Goal: Information Seeking & Learning: Compare options

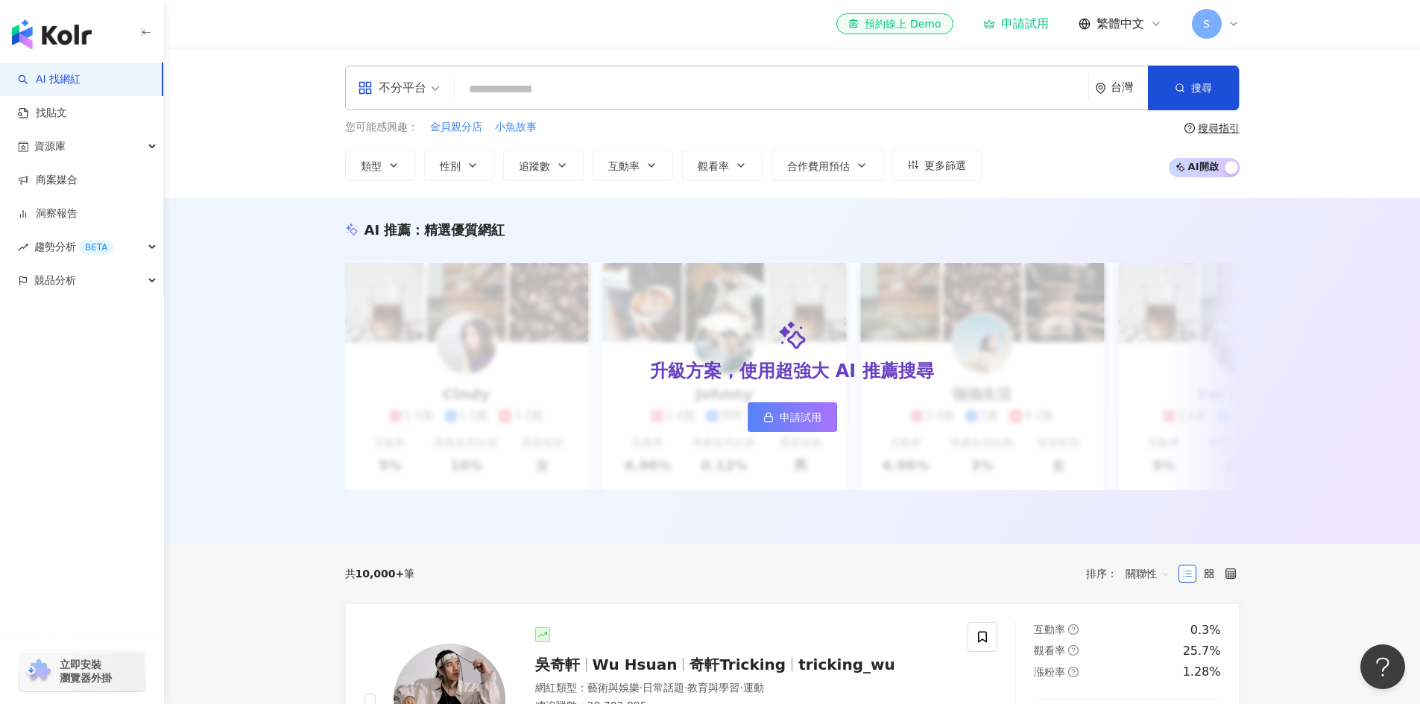
type input "*********"
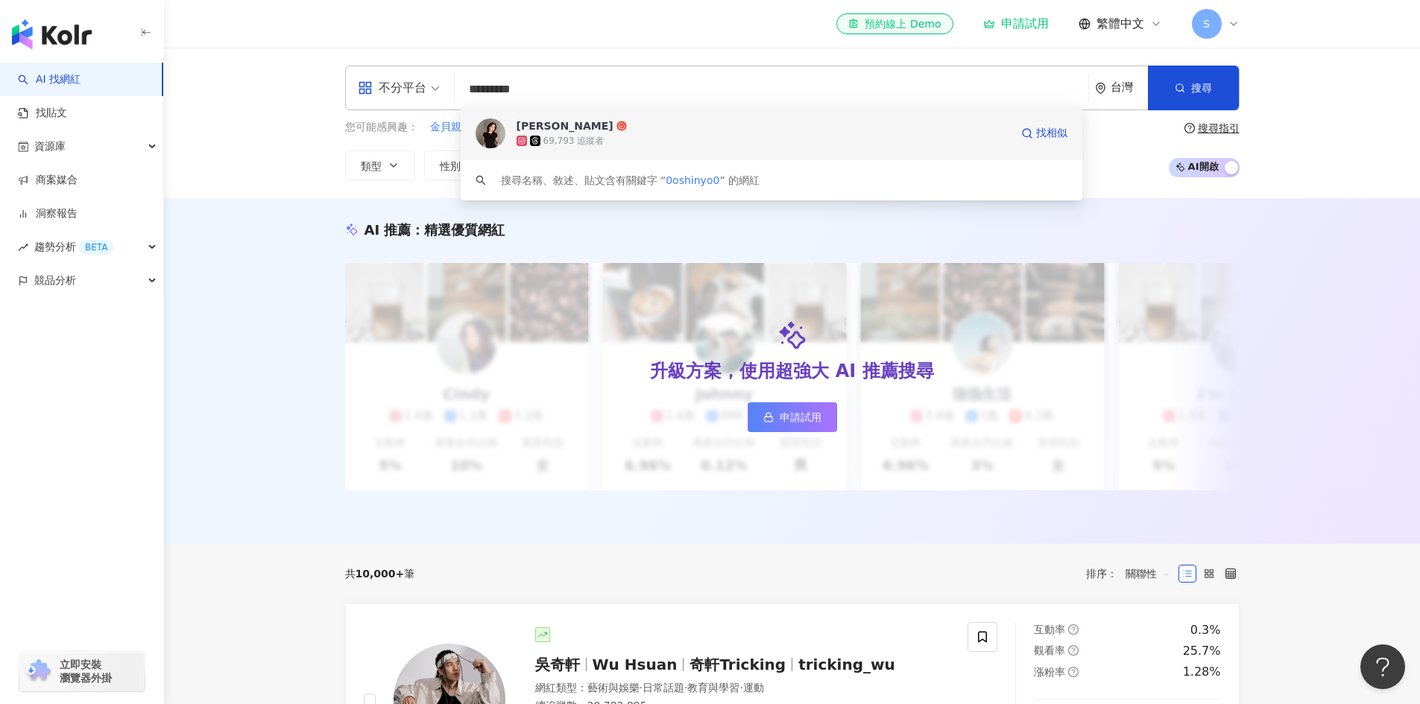
click at [666, 142] on div "69,793 追蹤者" at bounding box center [762, 140] width 493 height 15
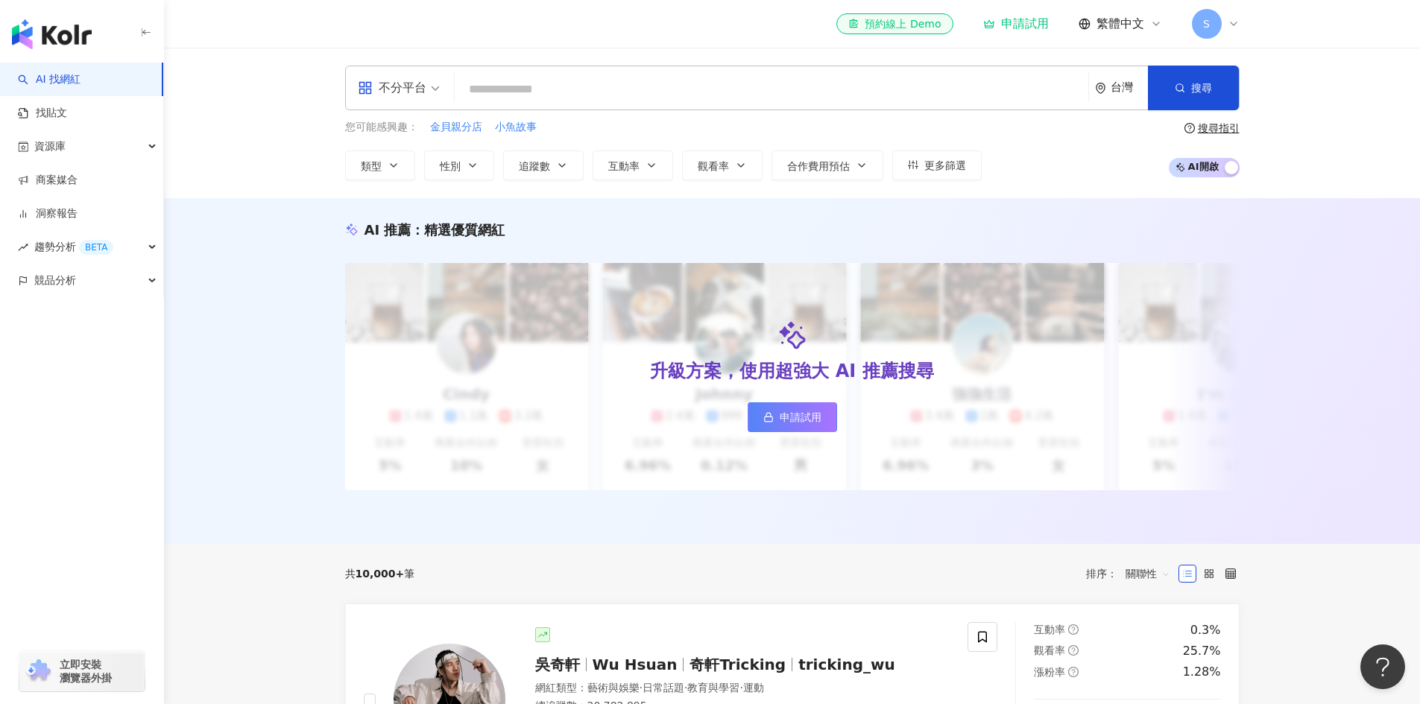
click at [624, 92] on input "search" at bounding box center [771, 89] width 621 height 28
paste input "*******"
type input "*******"
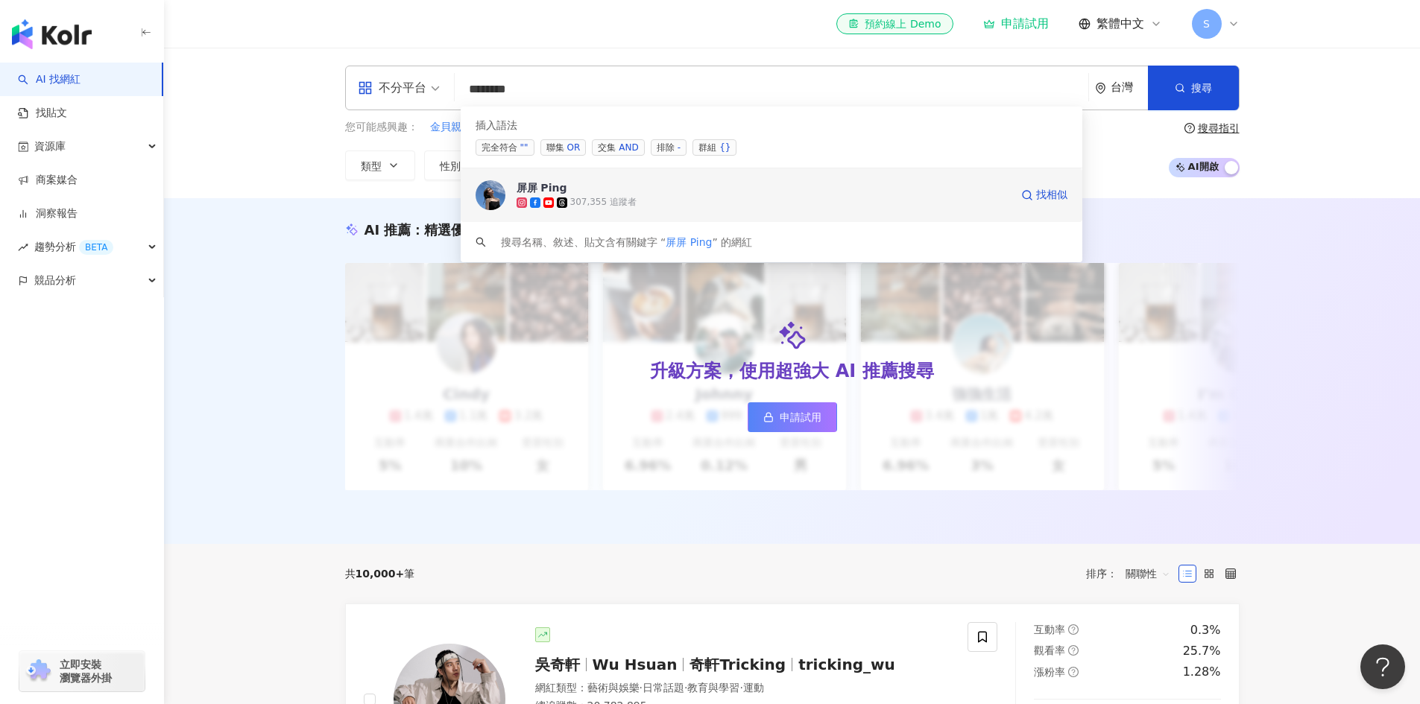
click at [618, 184] on span "屏屏 Ping" at bounding box center [762, 187] width 493 height 15
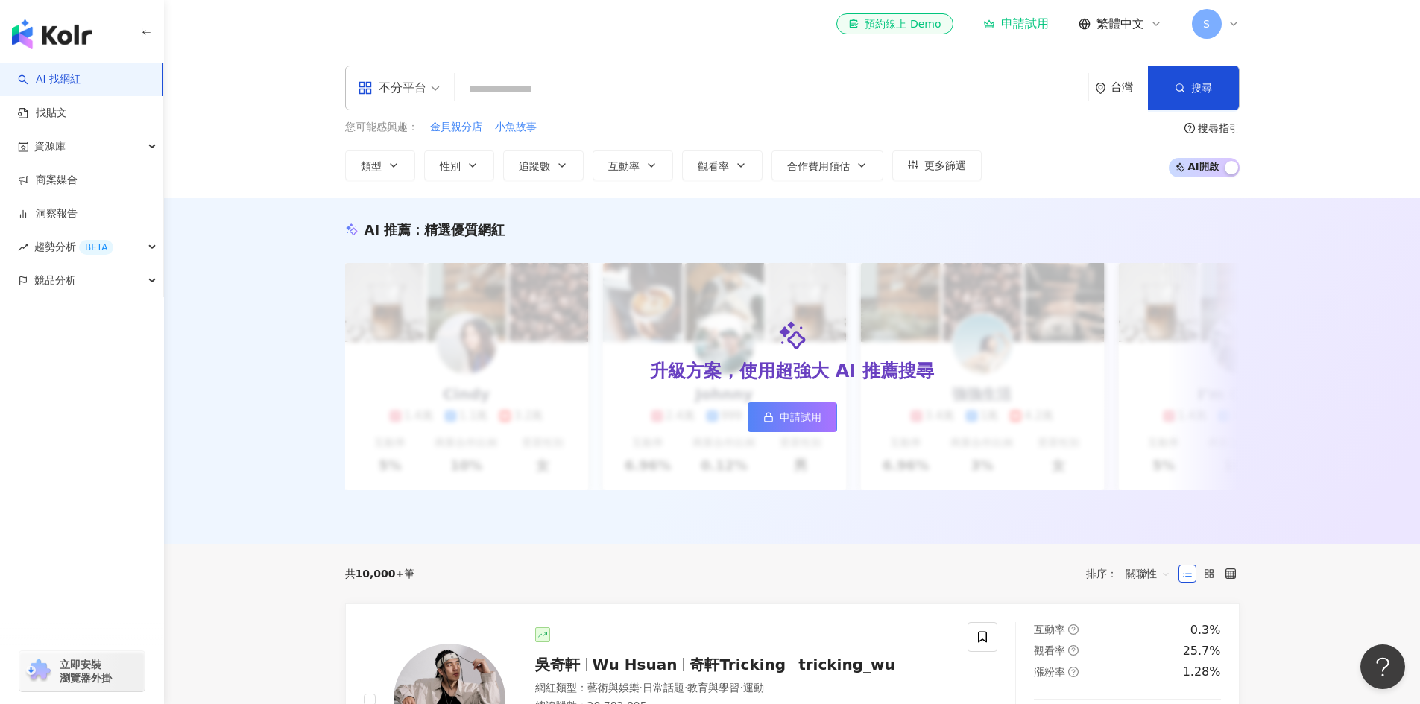
click at [756, 96] on input "search" at bounding box center [771, 89] width 621 height 28
drag, startPoint x: 756, startPoint y: 96, endPoint x: 750, endPoint y: 136, distance: 39.9
click at [750, 136] on div "不分平台 台灣 搜尋 searchOperator 插入語法 完全符合 "" 聯集 OR 交集 AND 排除 - 群組 {} 屏屏 Ping 307,355 …" at bounding box center [792, 123] width 954 height 115
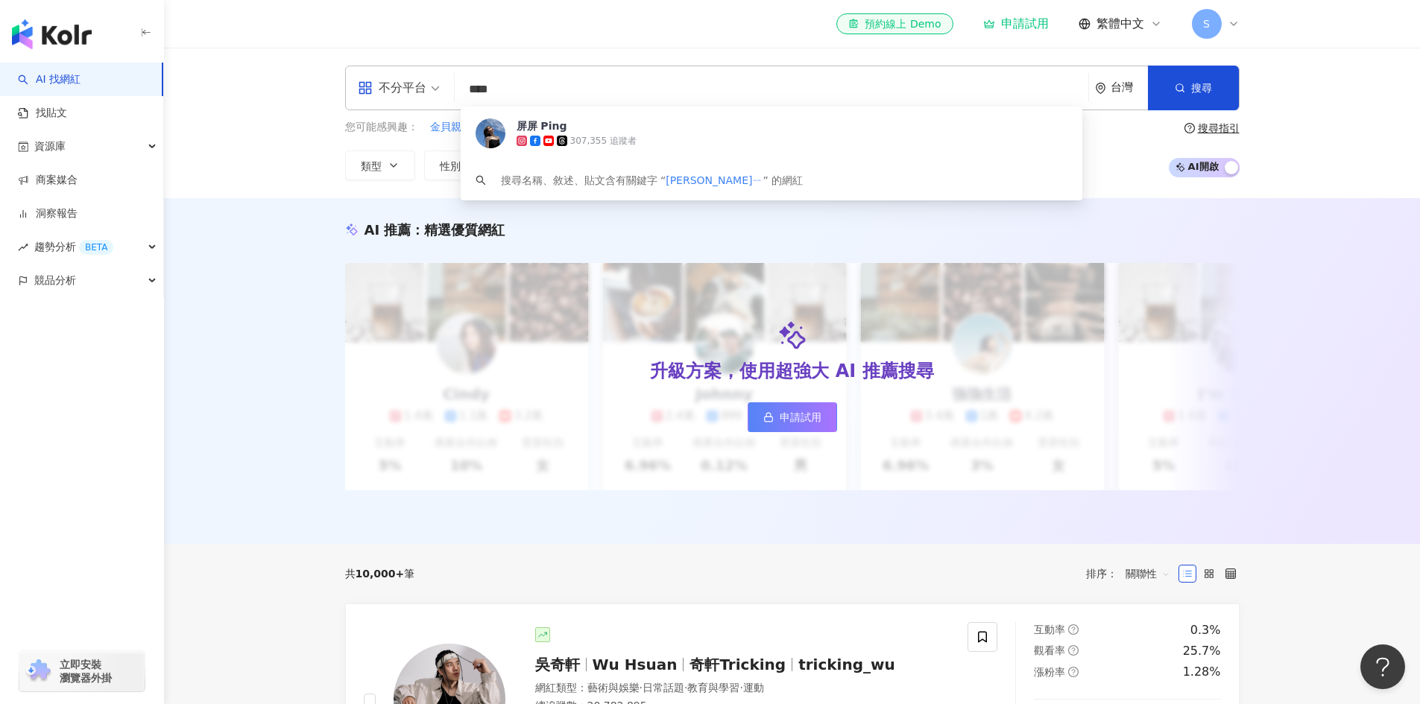
type input "***"
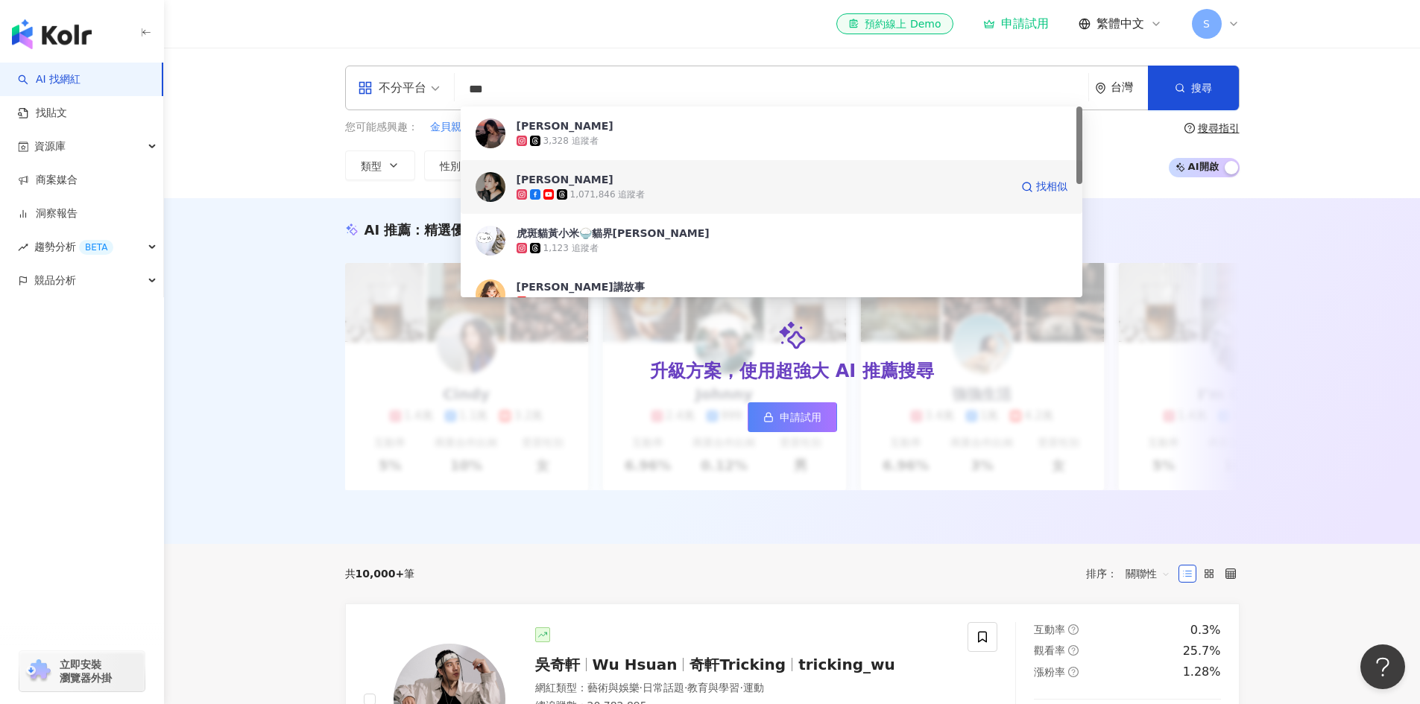
click at [750, 185] on span "黃小米" at bounding box center [762, 179] width 493 height 15
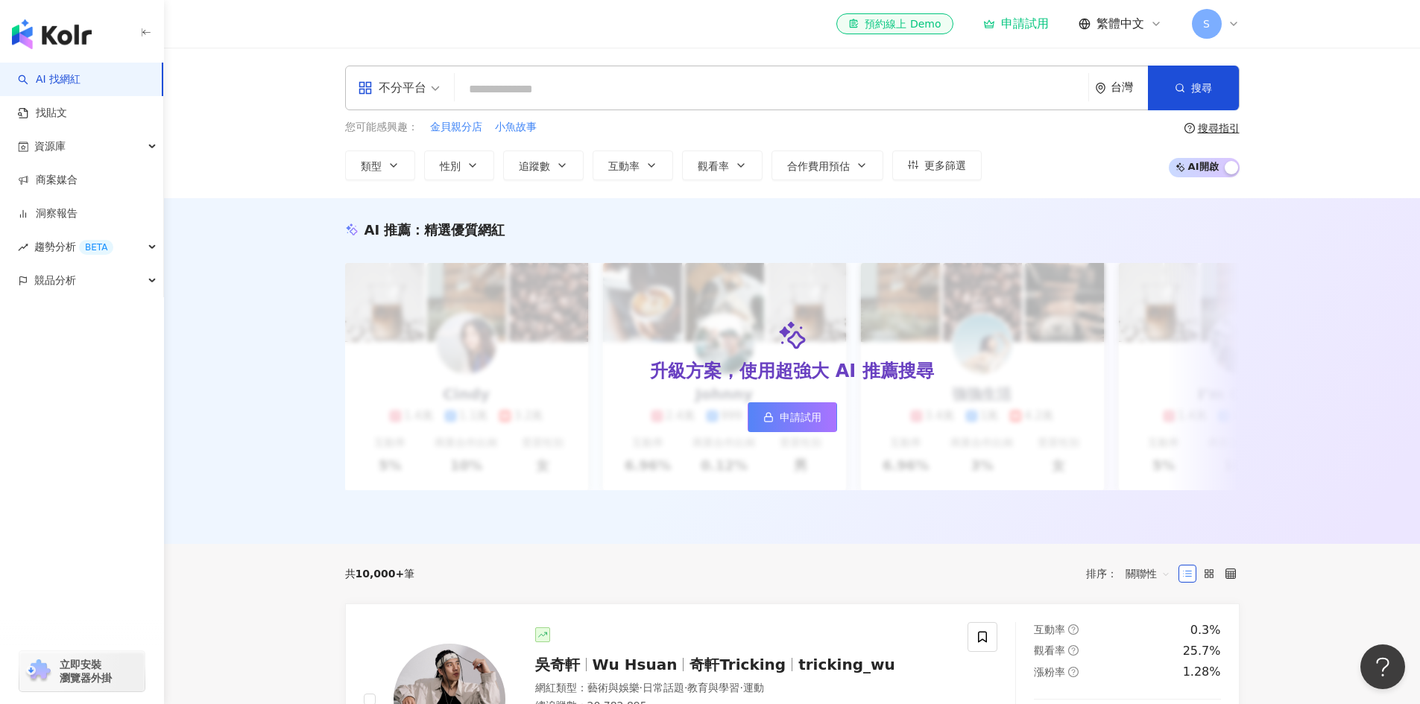
click at [820, 94] on input "search" at bounding box center [771, 89] width 621 height 28
paste input "**********"
type input "**********"
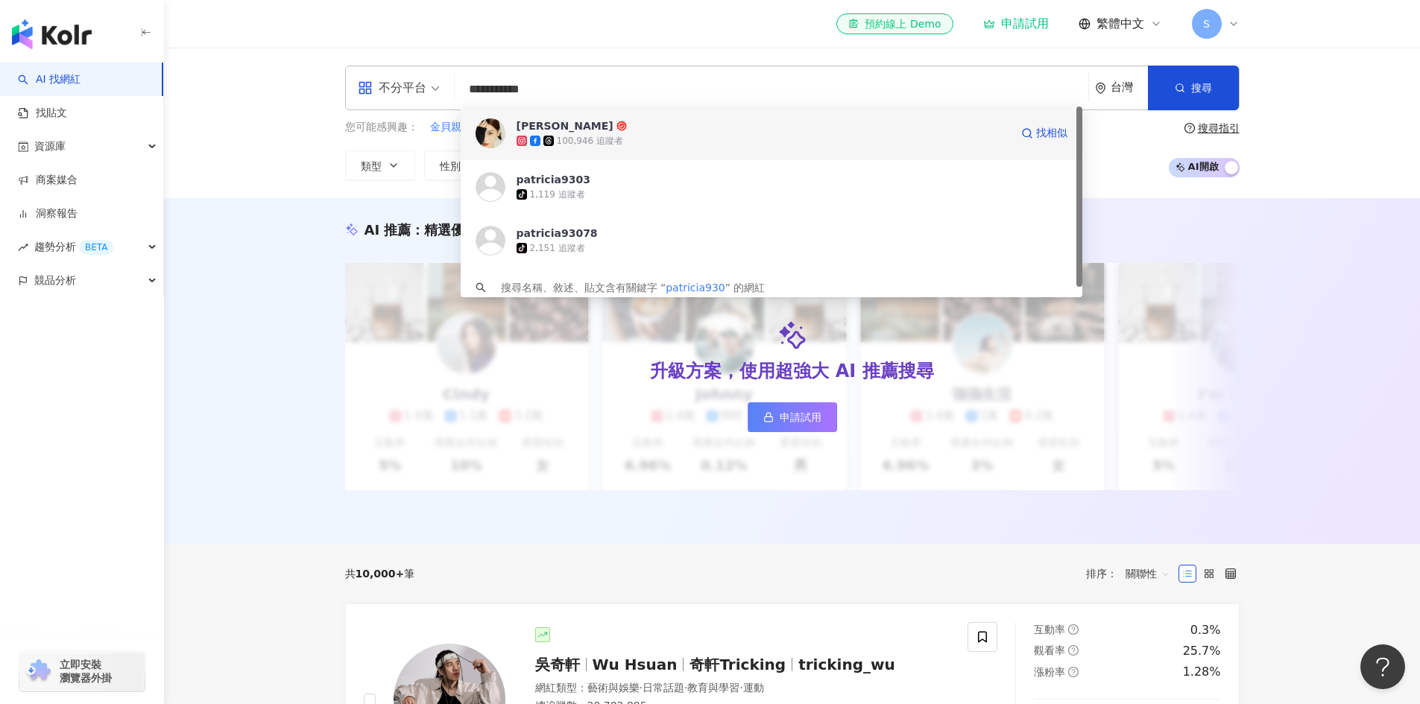
click at [745, 141] on div "100,946 追蹤者" at bounding box center [762, 140] width 493 height 15
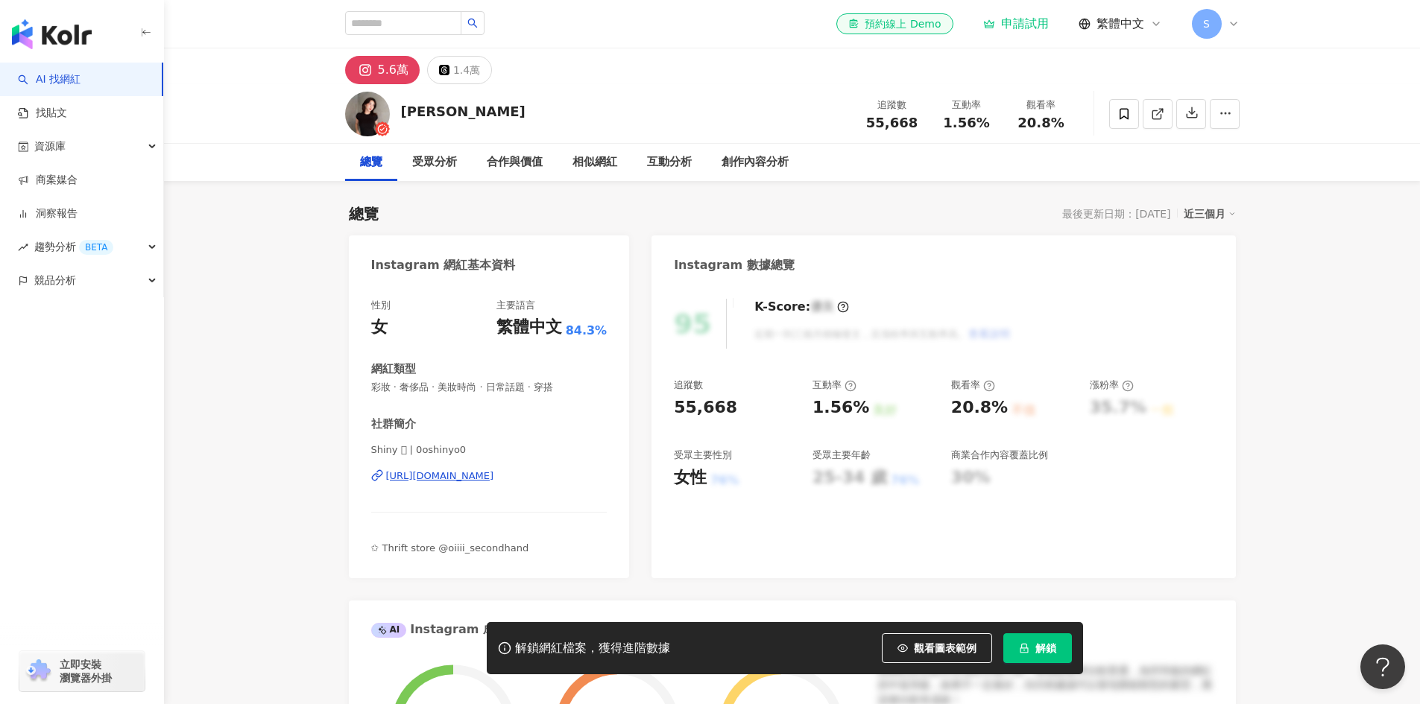
click at [494, 481] on div "https://www.instagram.com/0oshinyo0/" at bounding box center [440, 475] width 108 height 13
drag, startPoint x: 565, startPoint y: 487, endPoint x: 387, endPoint y: 495, distance: 178.3
click at [387, 495] on div "Shiny 𓃹 | 0oshinyo0 https://www.instagram.com/0oshinyo0/" at bounding box center [489, 486] width 236 height 87
copy div "https://www.instagram.com/0oshinyo0/"
click at [428, 22] on input "search" at bounding box center [403, 23] width 116 height 24
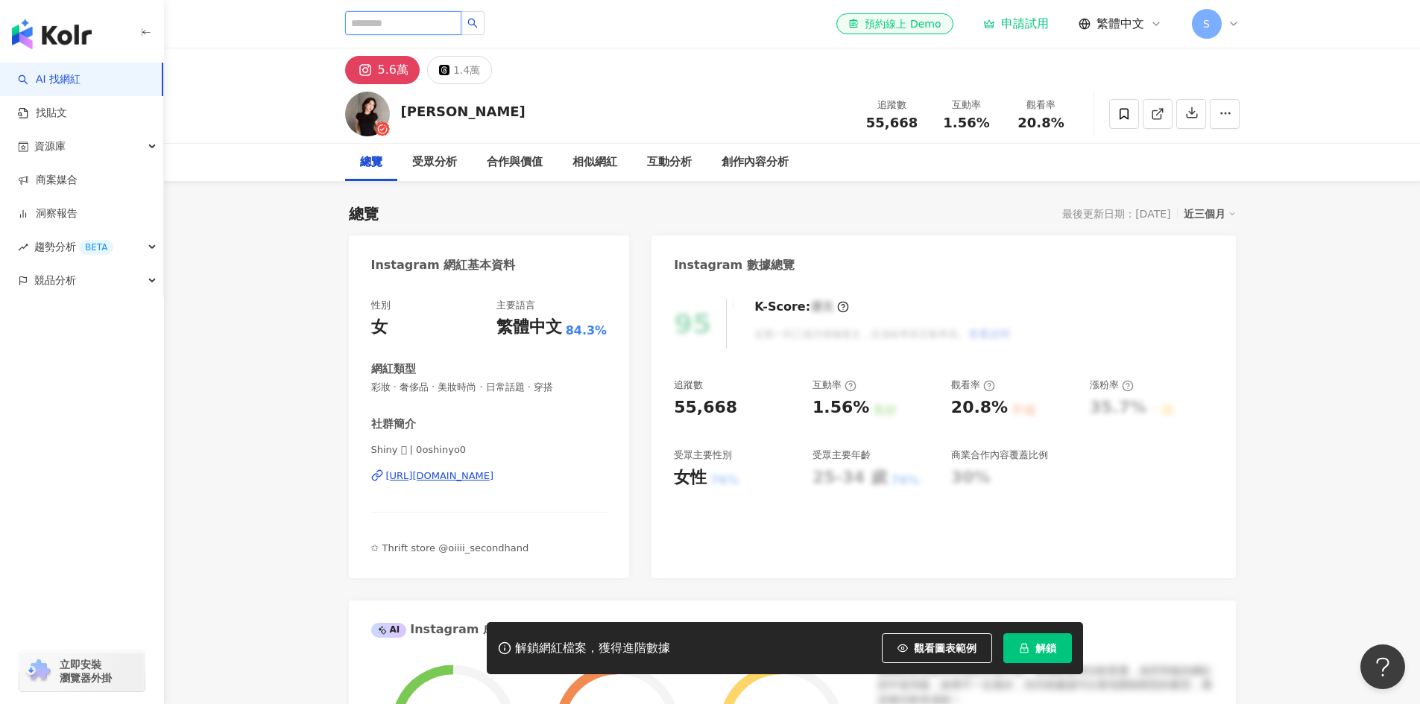
paste input "*********"
type input "*********"
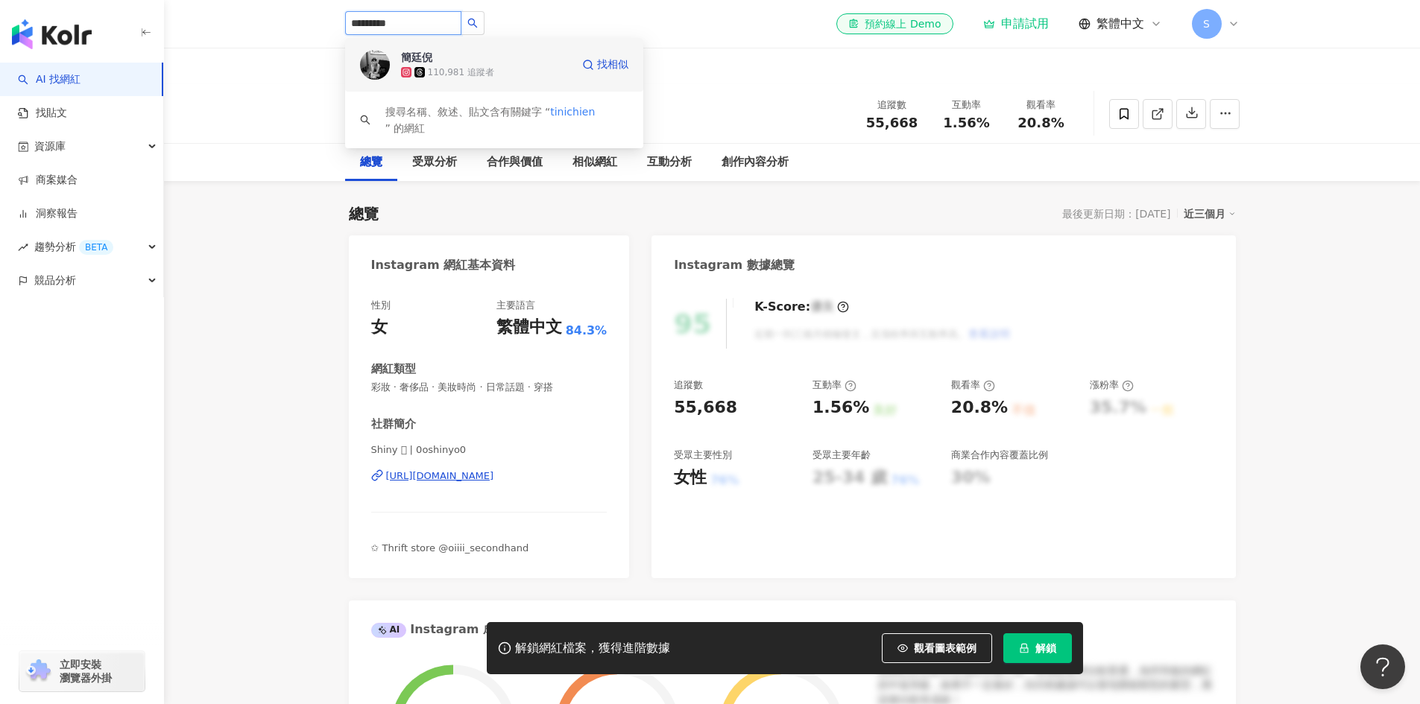
click at [426, 60] on div "簡廷倪" at bounding box center [416, 57] width 31 height 15
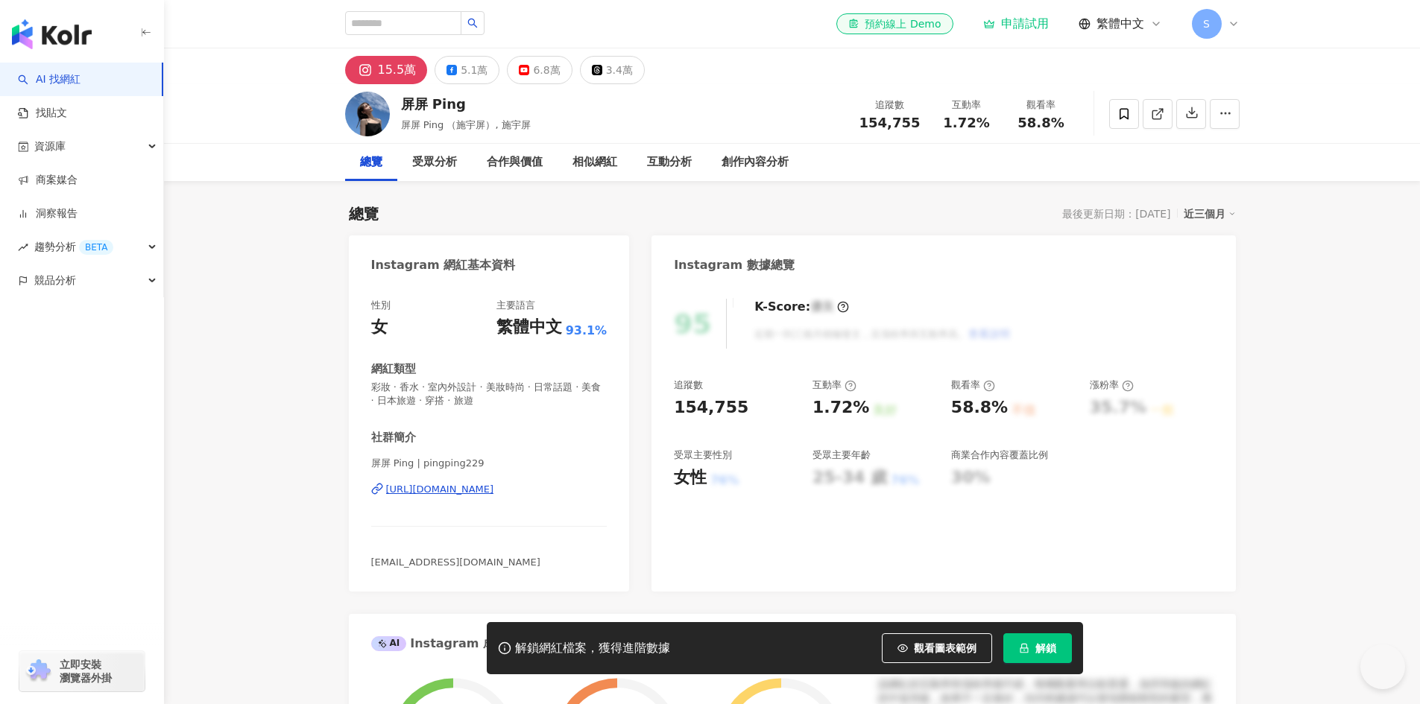
drag, startPoint x: 574, startPoint y: 505, endPoint x: 377, endPoint y: 508, distance: 196.7
click at [377, 508] on div "屏屏 Ping | pingping229 https://www.instagram.com/pingping229/" at bounding box center [489, 500] width 236 height 87
drag, startPoint x: 377, startPoint y: 508, endPoint x: 586, endPoint y: 508, distance: 208.6
click at [586, 508] on div "屏屏 Ping | pingping229 https://www.instagram.com/pingping229/" at bounding box center [489, 500] width 236 height 87
copy div "https://www.instagram.com/pingping229/"
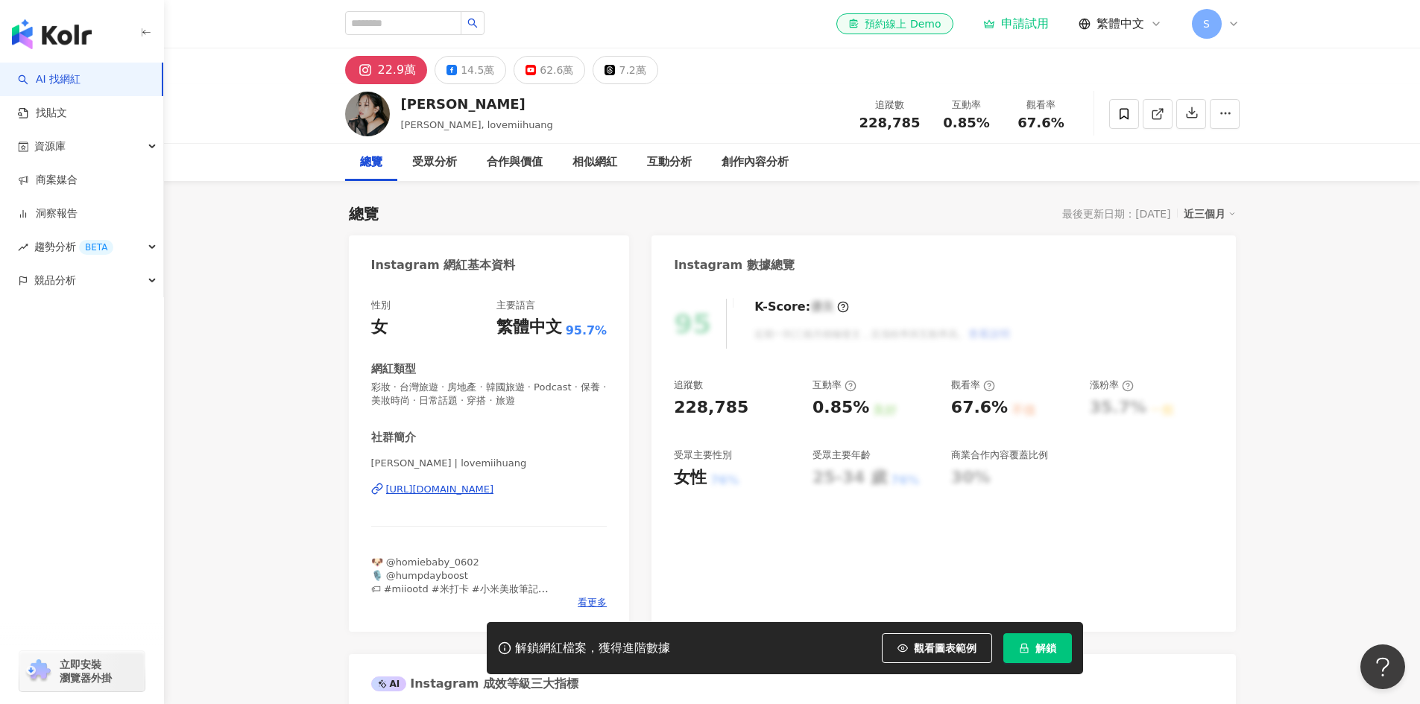
drag, startPoint x: 586, startPoint y: 507, endPoint x: 383, endPoint y: 507, distance: 202.7
click at [383, 507] on div "黃小米 Mii | lovemiihuang https://www.instagram.com/lovemiihuang/" at bounding box center [489, 500] width 236 height 87
copy div "https://www.instagram.com/lovemiihuang/"
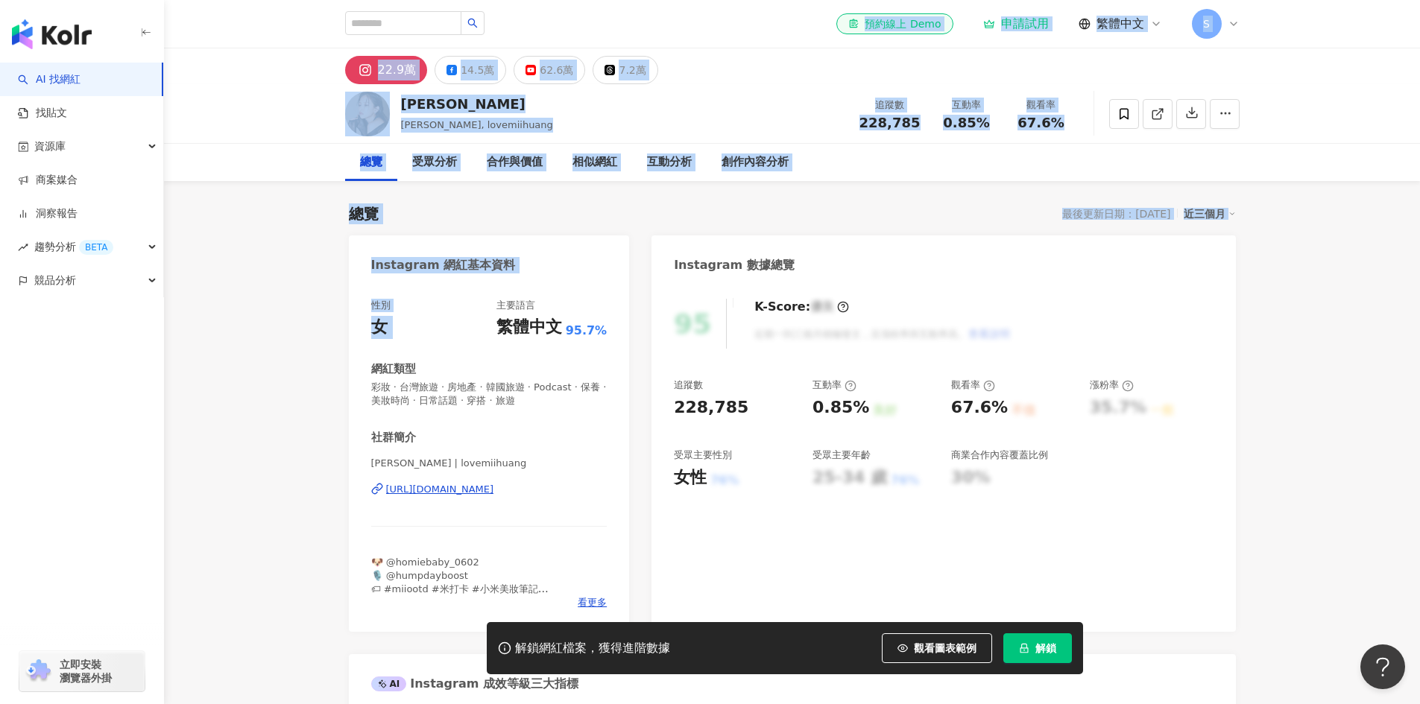
drag, startPoint x: 302, startPoint y: -21, endPoint x: 273, endPoint y: -34, distance: 31.0
click at [273, 0] on html "AI 找網紅 找貼文 資源庫 商案媒合 洞察報告 趨勢分析 BETA 競品分析 立即安裝 瀏覽器外掛 el-icon-cs 預約線上 Demo 申請試用 繁體…" at bounding box center [710, 352] width 1420 height 704
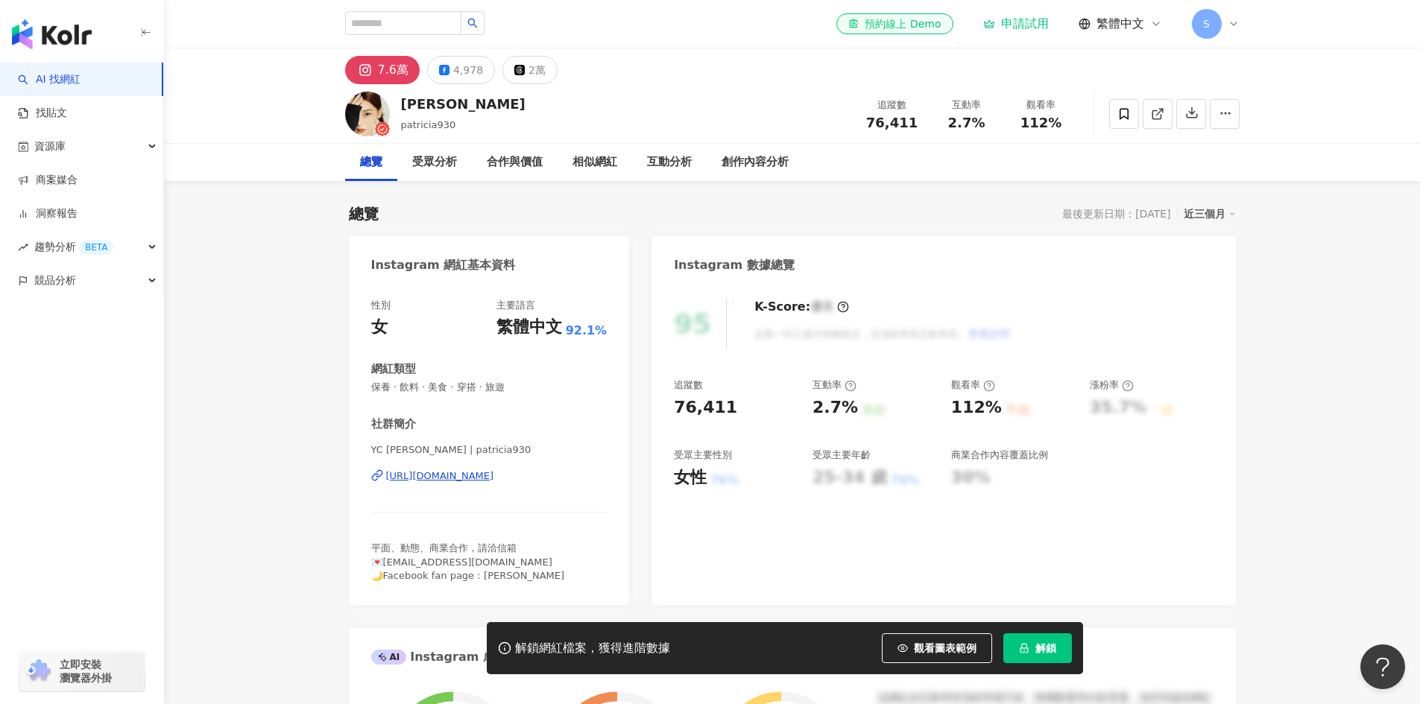
drag, startPoint x: 569, startPoint y: 489, endPoint x: 377, endPoint y: 487, distance: 192.3
click at [377, 487] on div "YC [PERSON_NAME] | patricia930 [URL][DOMAIN_NAME]" at bounding box center [489, 486] width 236 height 87
copy div "https://www.instagram.com/patricia930/"
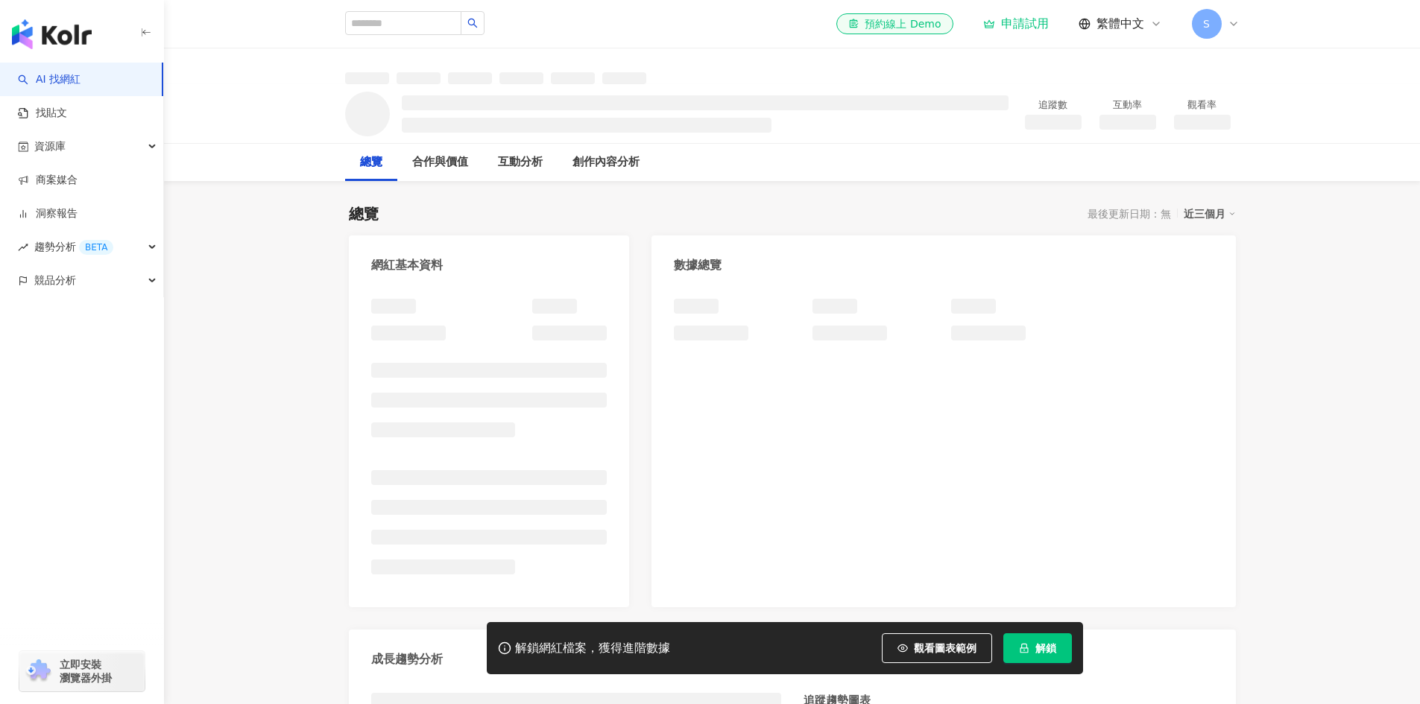
click at [749, 140] on div "追蹤數 互動率 觀看率" at bounding box center [792, 113] width 954 height 59
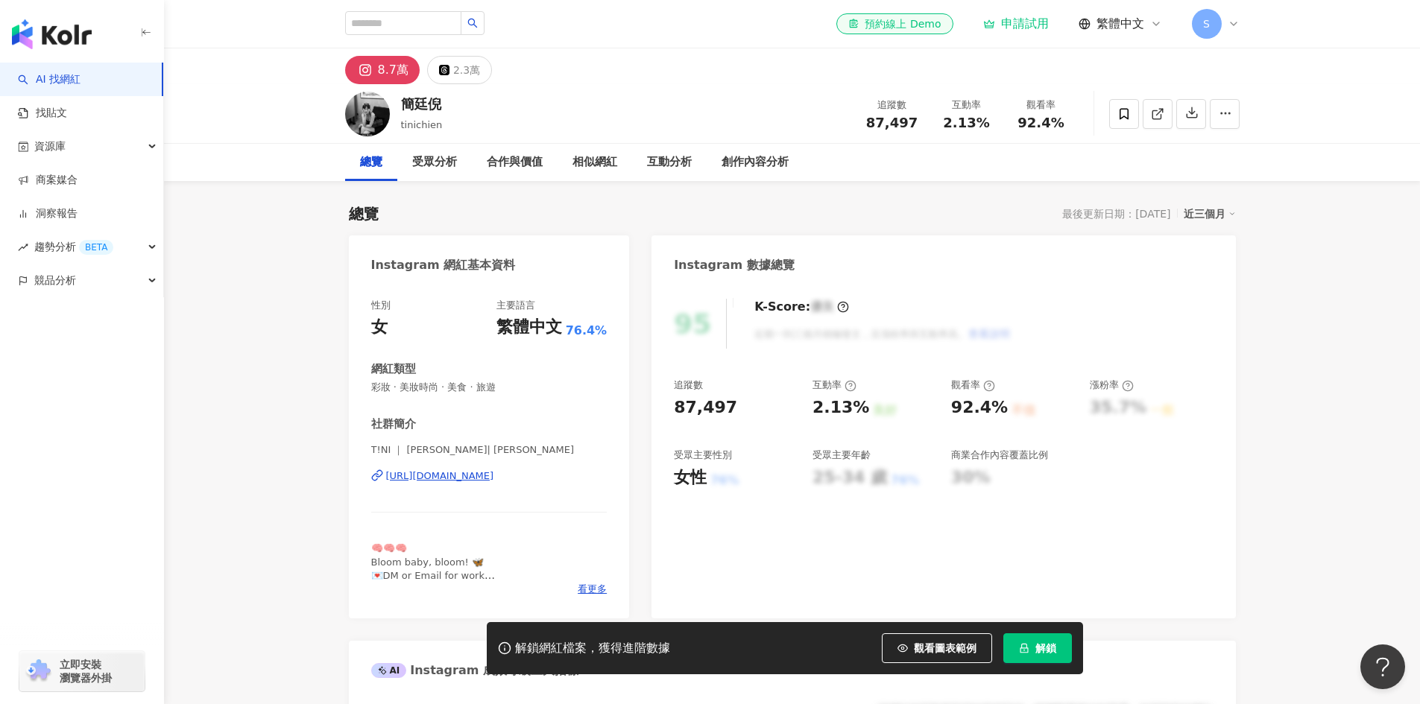
click at [697, 110] on div "簡廷倪 tinichien 追蹤數 87,497 互動率 2.13% 觀看率 92.4%" at bounding box center [792, 113] width 954 height 59
drag, startPoint x: 589, startPoint y: 490, endPoint x: 387, endPoint y: 493, distance: 202.0
click at [387, 493] on div "T!NI ｜ 簡廷倪 | tinichien https://www.instagram.com/tinichien/" at bounding box center [489, 486] width 236 height 87
copy div "https://www.instagram.com/tinichien/"
click at [420, 20] on input "search" at bounding box center [403, 23] width 116 height 24
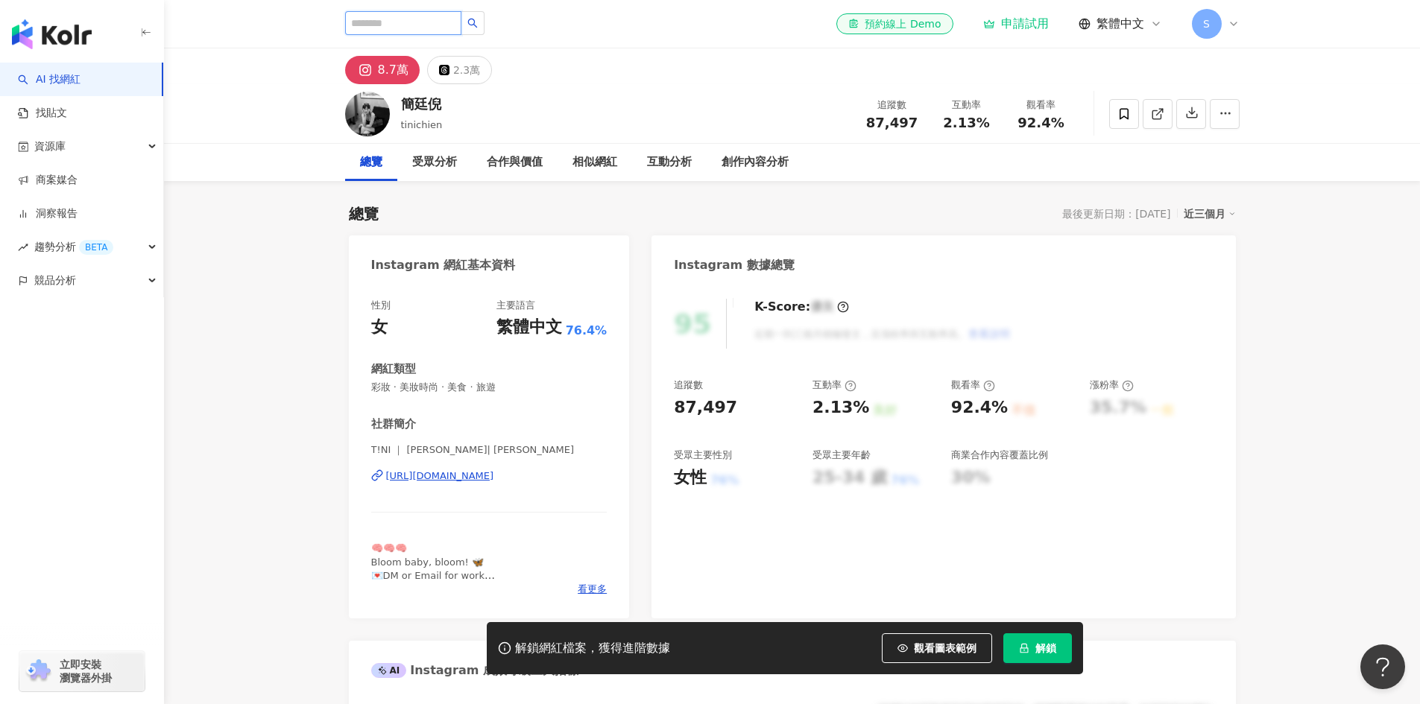
paste input "*******"
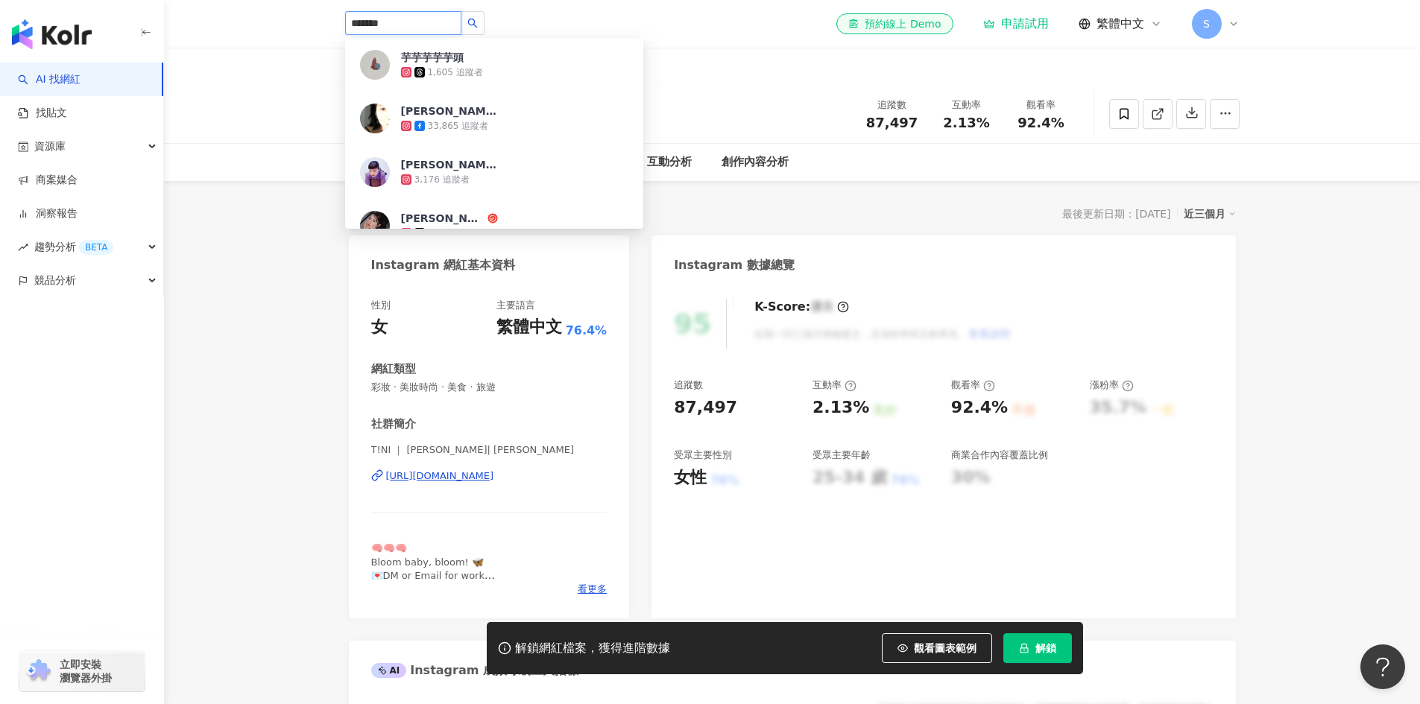
type input "*******"
click at [512, 124] on div "33,865 追蹤者" at bounding box center [486, 125] width 170 height 15
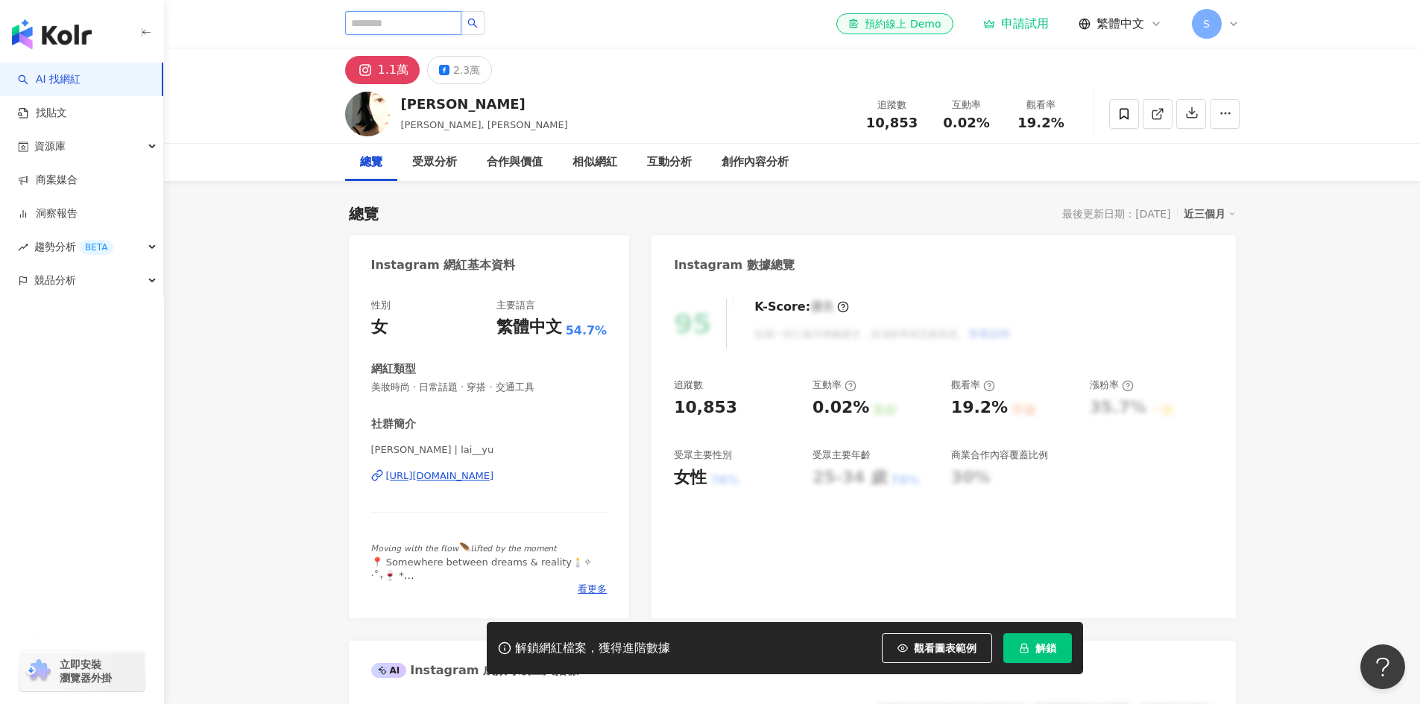
click at [436, 22] on input "search" at bounding box center [403, 23] width 116 height 24
paste input "*******"
type input "*******"
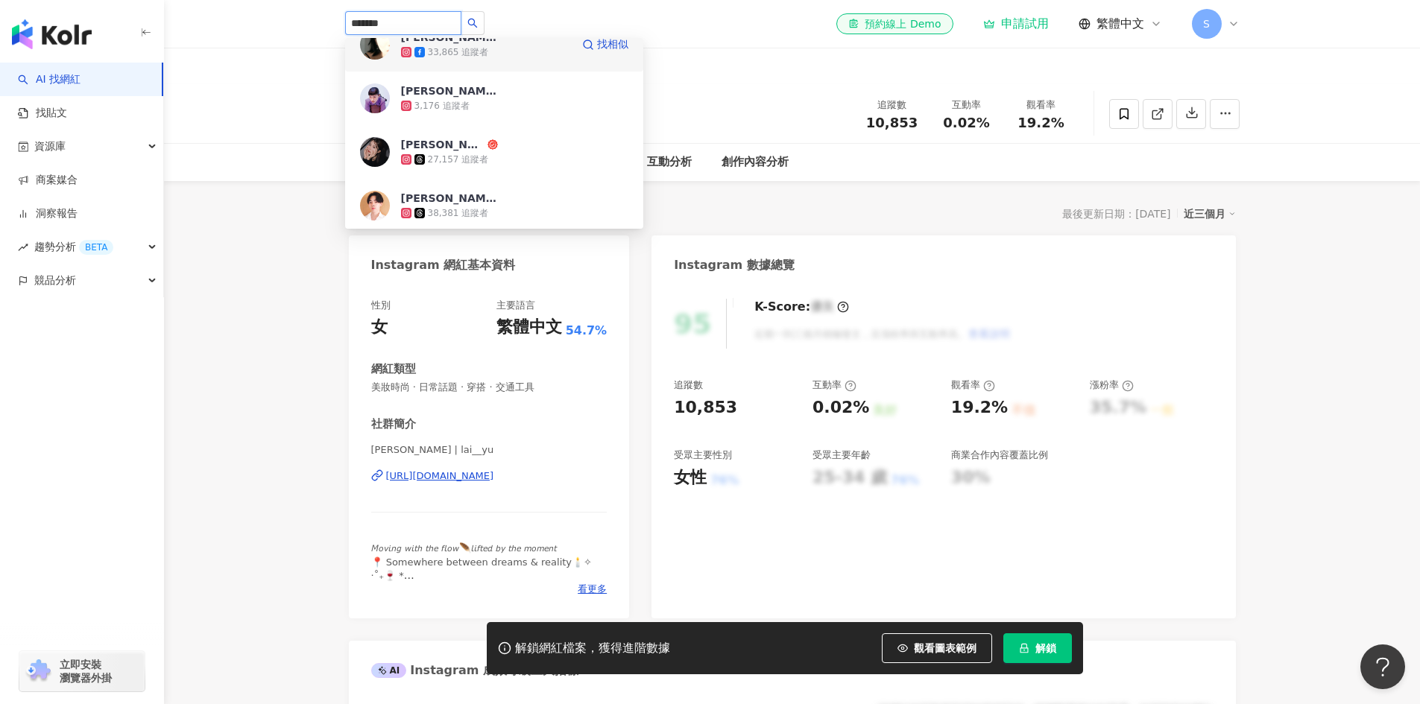
scroll to position [75, 0]
click at [490, 151] on div "27,157 追蹤者" at bounding box center [486, 158] width 170 height 15
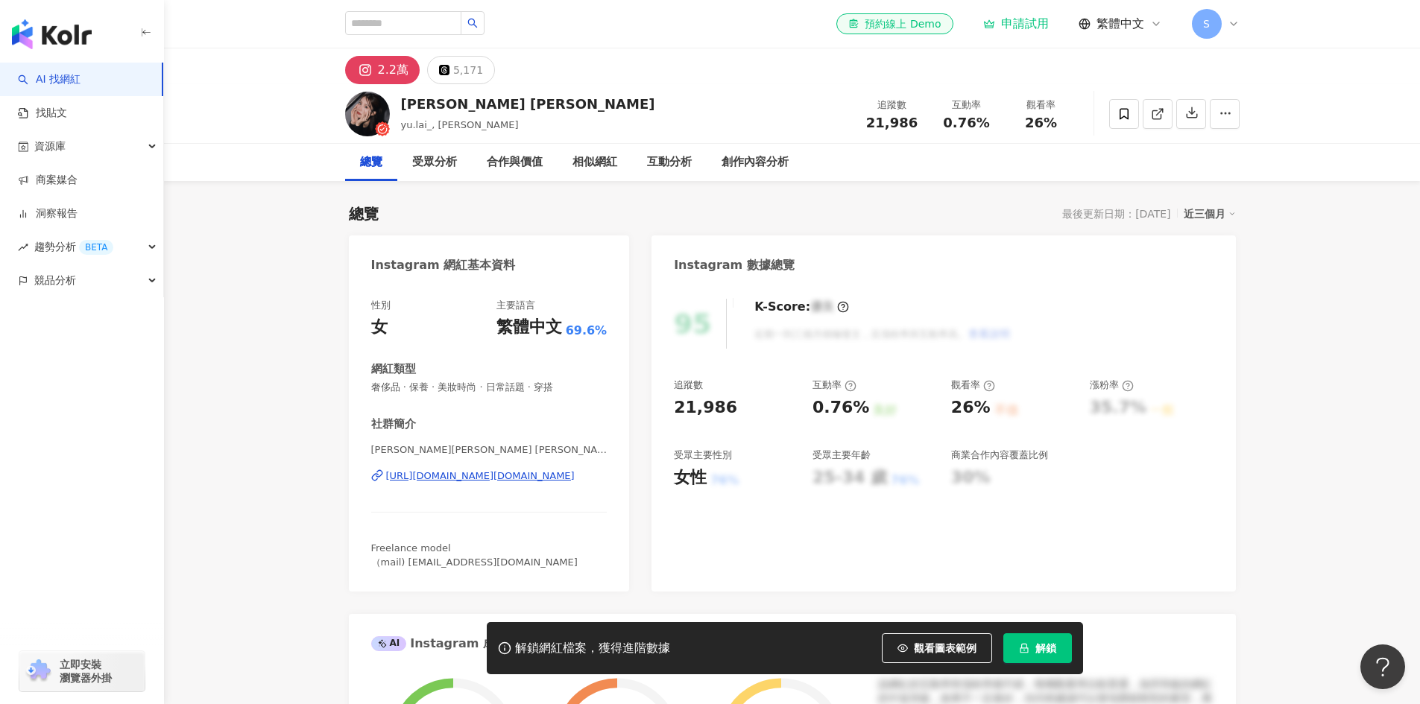
drag, startPoint x: 547, startPoint y: 487, endPoint x: 383, endPoint y: 508, distance: 165.3
click at [383, 508] on div "妤妤Yu Yu | yu.lai_ https://www.instagram.com/yu.lai_/" at bounding box center [489, 486] width 236 height 87
drag, startPoint x: 382, startPoint y: 497, endPoint x: 554, endPoint y: 495, distance: 171.4
click at [554, 495] on div "妤妤Yu Yu | yu.lai_ https://www.instagram.com/yu.lai_/" at bounding box center [489, 486] width 236 height 87
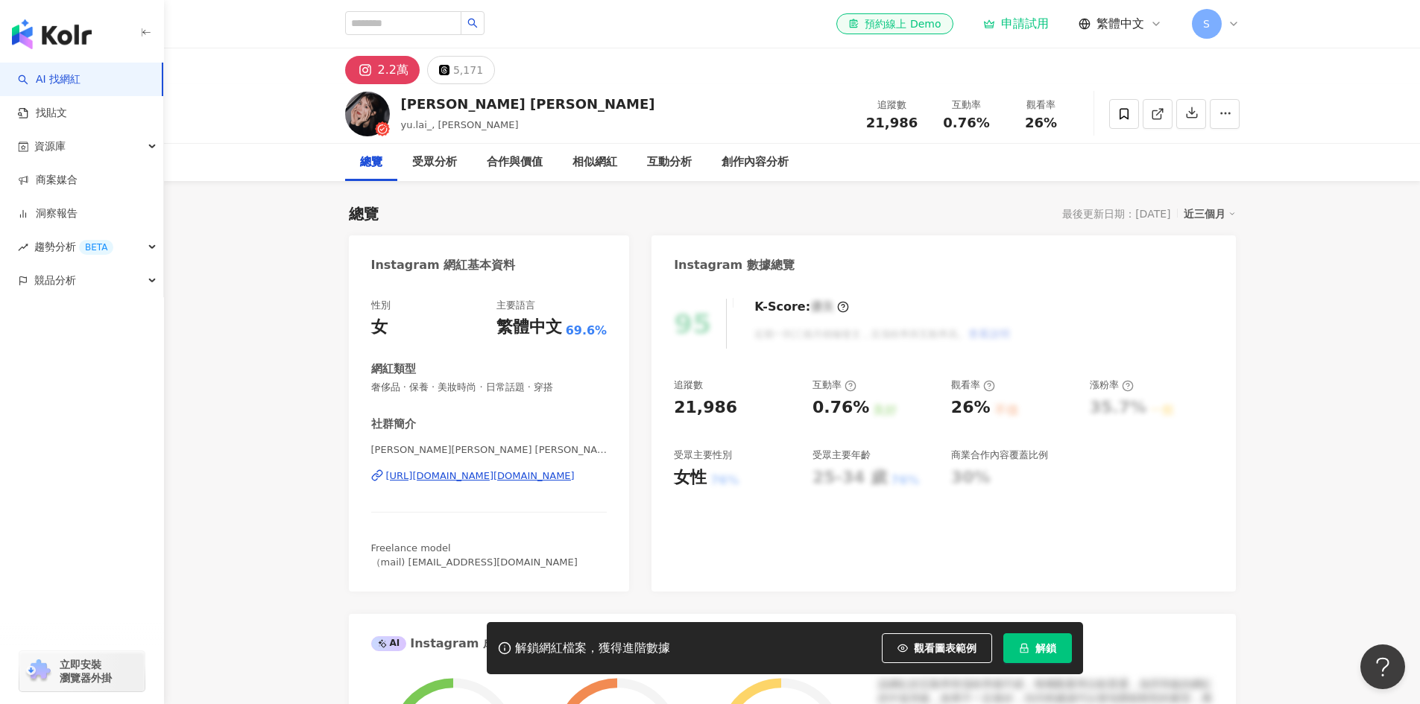
copy div "https://www.instagram.com/yu.lai_/"
click at [451, 28] on input "search" at bounding box center [403, 23] width 116 height 24
click at [449, 19] on input "search" at bounding box center [403, 23] width 116 height 24
paste input "**********"
type input "**********"
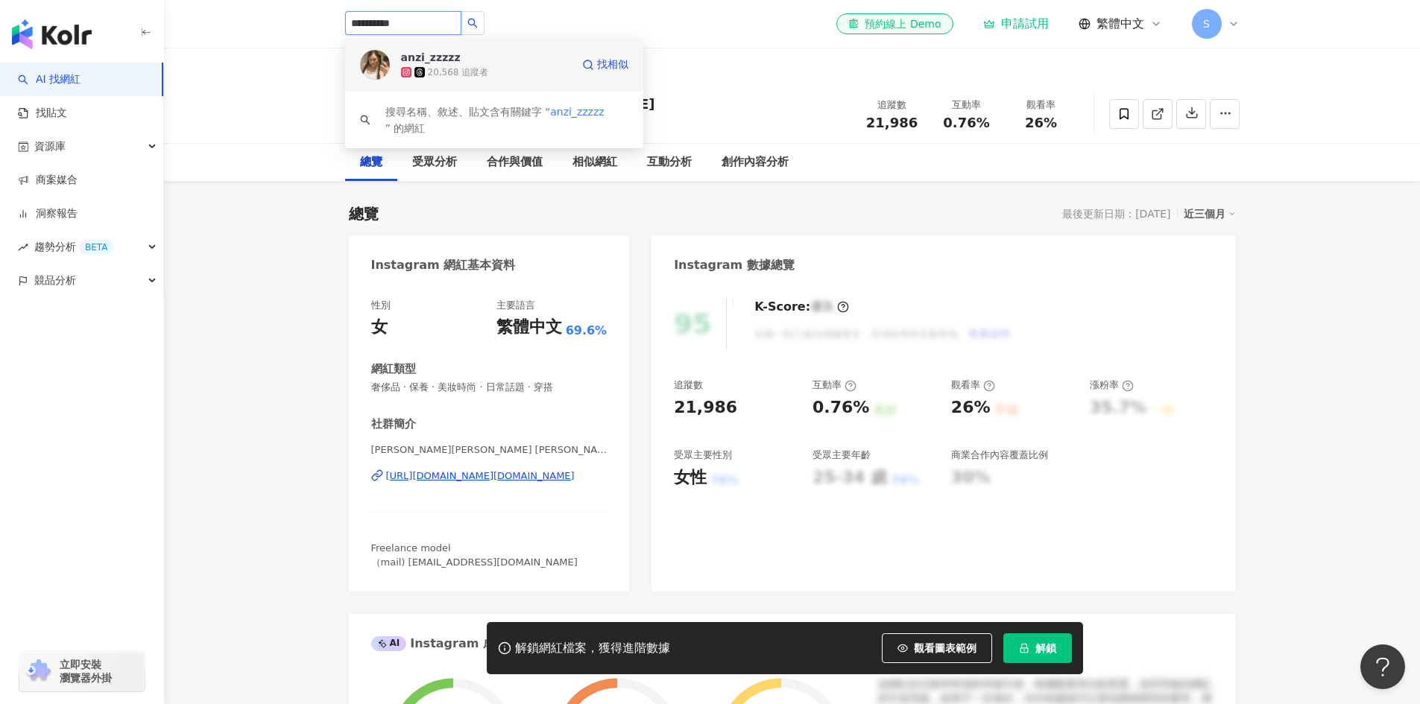
click at [448, 60] on div "anzi_zzzzz" at bounding box center [431, 57] width 60 height 15
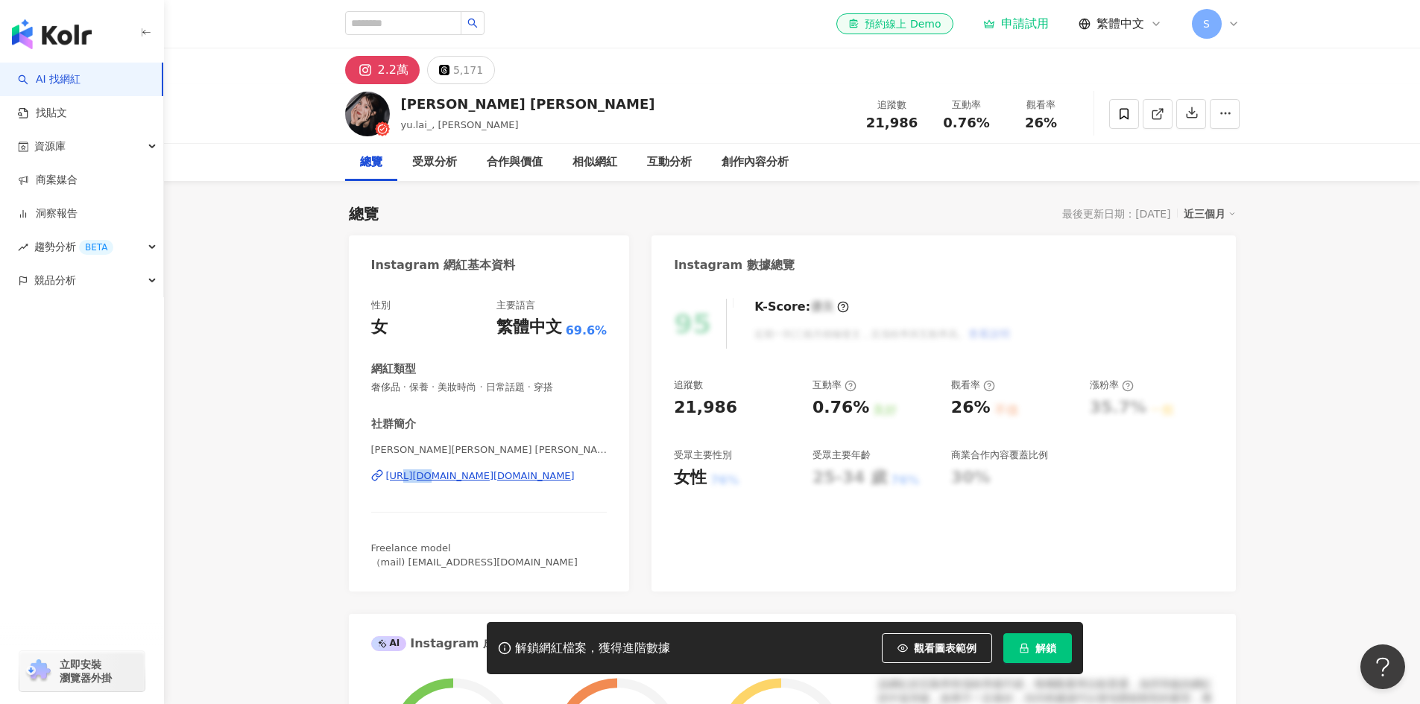
drag, startPoint x: 409, startPoint y: 492, endPoint x: 399, endPoint y: 492, distance: 10.4
click at [399, 492] on div "妤妤Yu Yu | yu.lai_ https://www.instagram.com/yu.lai_/" at bounding box center [489, 486] width 236 height 87
drag, startPoint x: 570, startPoint y: 485, endPoint x: 385, endPoint y: 484, distance: 184.8
click at [385, 484] on div "妤妤Yu Yu | yu.lai_ https://www.instagram.com/yu.lai_/" at bounding box center [489, 486] width 236 height 87
copy div "https://www.instagram.com/yu.lai_/"
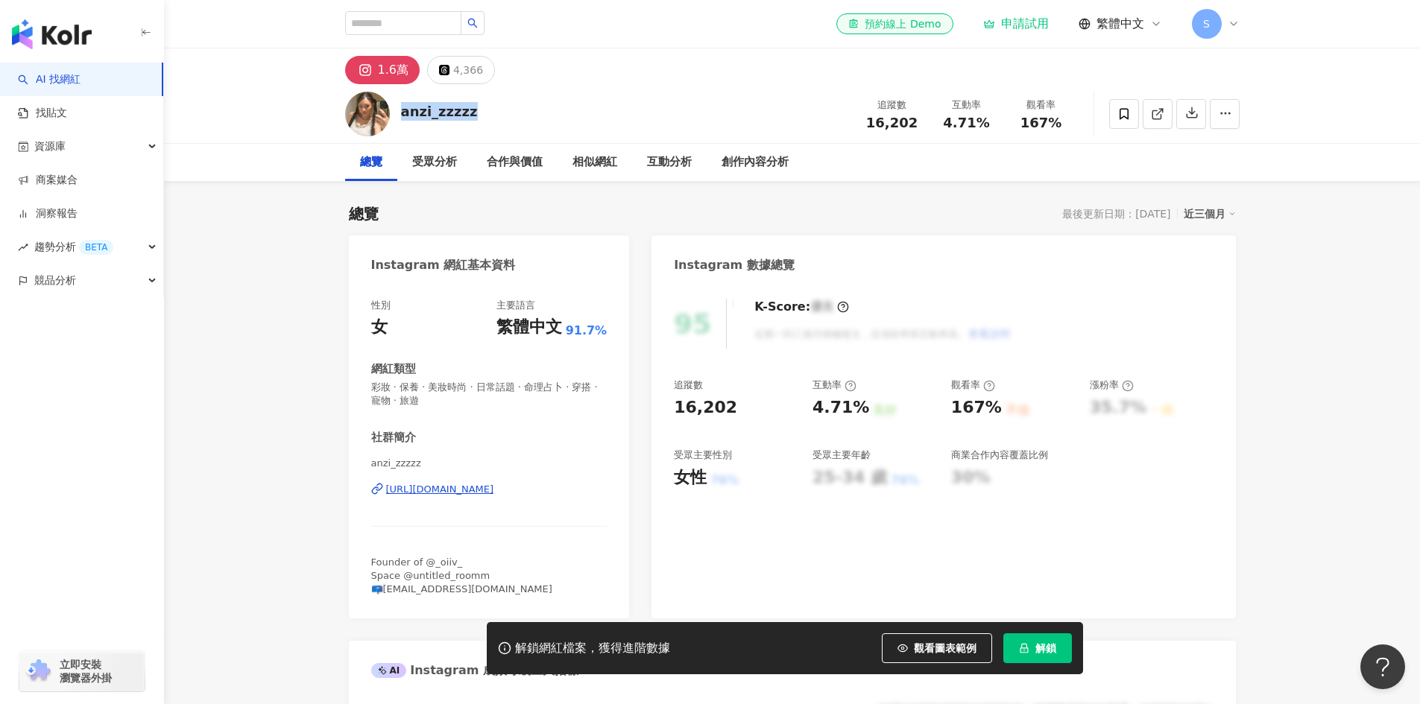
drag, startPoint x: 506, startPoint y: 121, endPoint x: 401, endPoint y: 115, distance: 105.2
click at [401, 115] on div "anzi_zzzzz 追蹤數 16,202 互動率 4.71% 觀看率 167%" at bounding box center [792, 113] width 954 height 59
copy div "anzi_zzzzz"
drag, startPoint x: 382, startPoint y: 501, endPoint x: 572, endPoint y: 491, distance: 191.0
click at [572, 491] on div "anzi_zzzzz https://www.instagram.com/anzi_zzzzz/" at bounding box center [489, 500] width 236 height 87
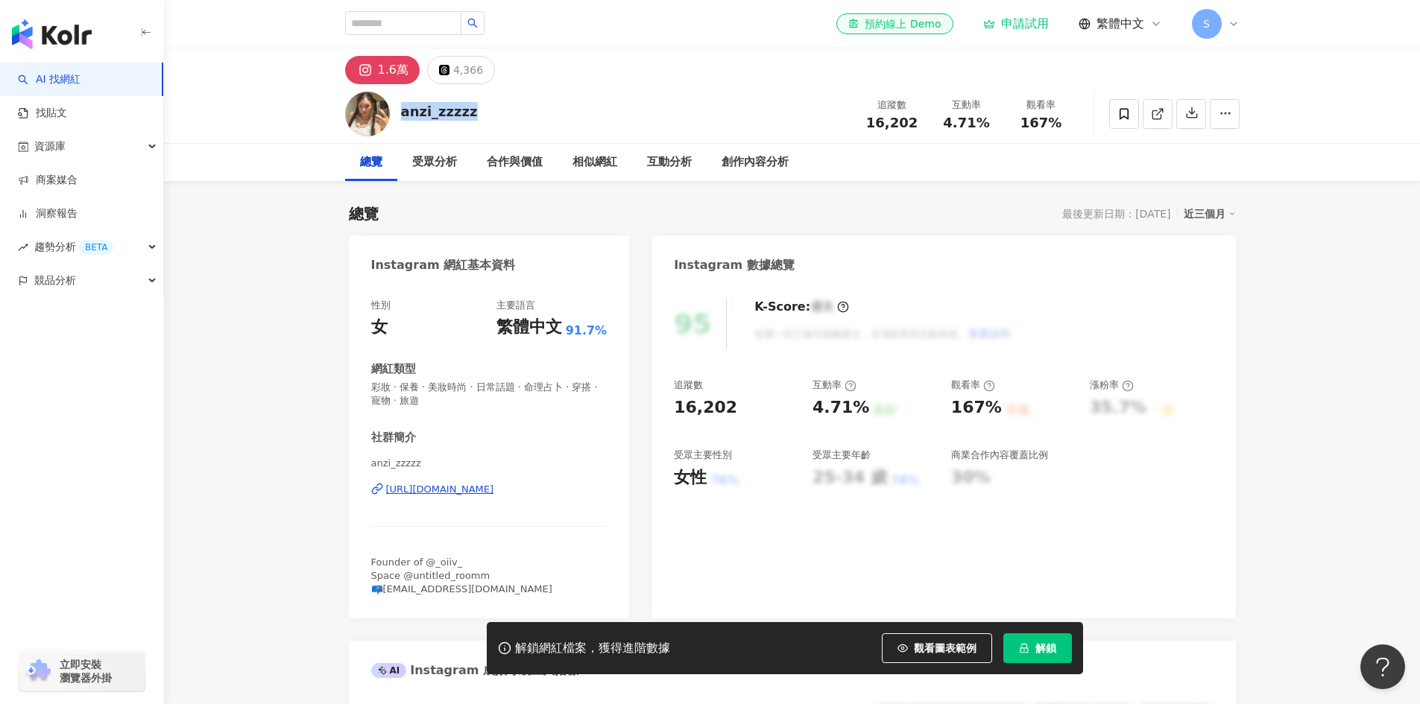
copy div "https://www.instagram.com/anzi_zzzzz/"
click at [450, 27] on input "search" at bounding box center [403, 23] width 116 height 24
paste input "********"
type input "********"
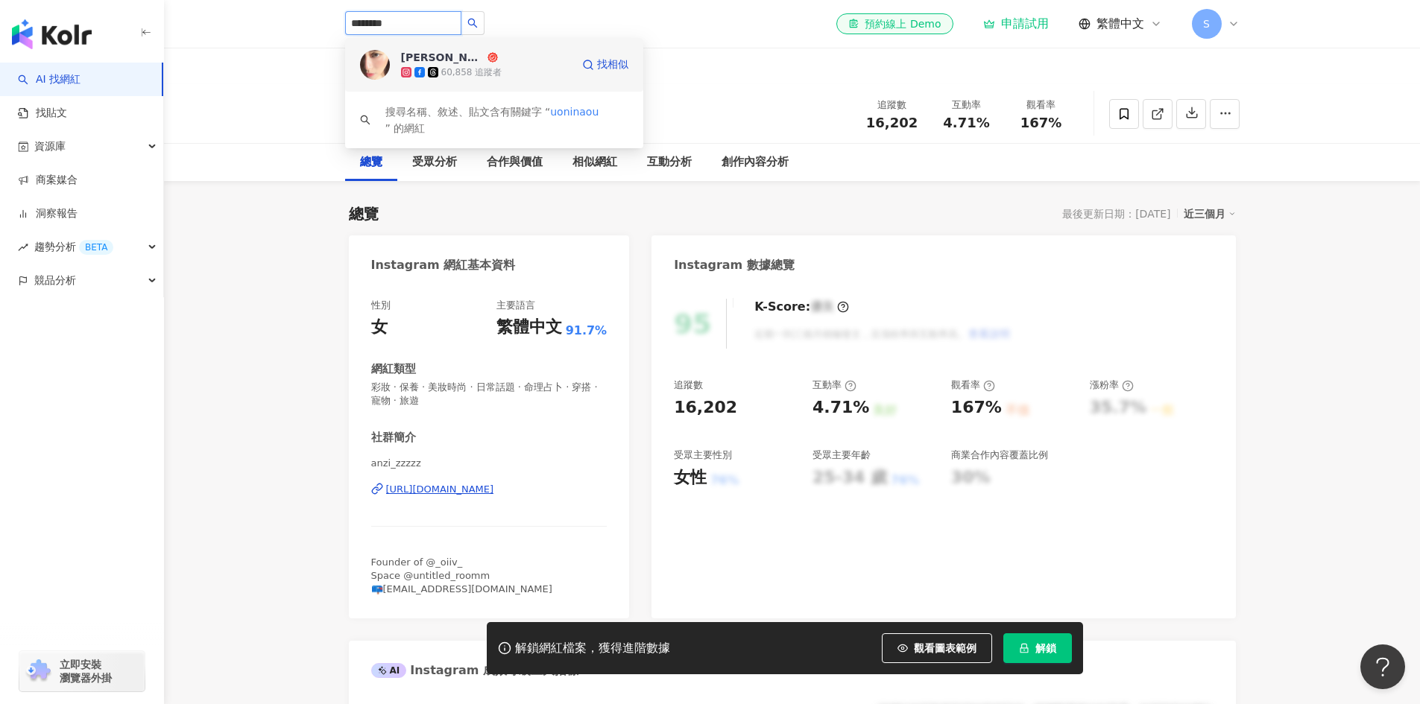
click at [434, 66] on div "60,858 追蹤者" at bounding box center [486, 72] width 170 height 15
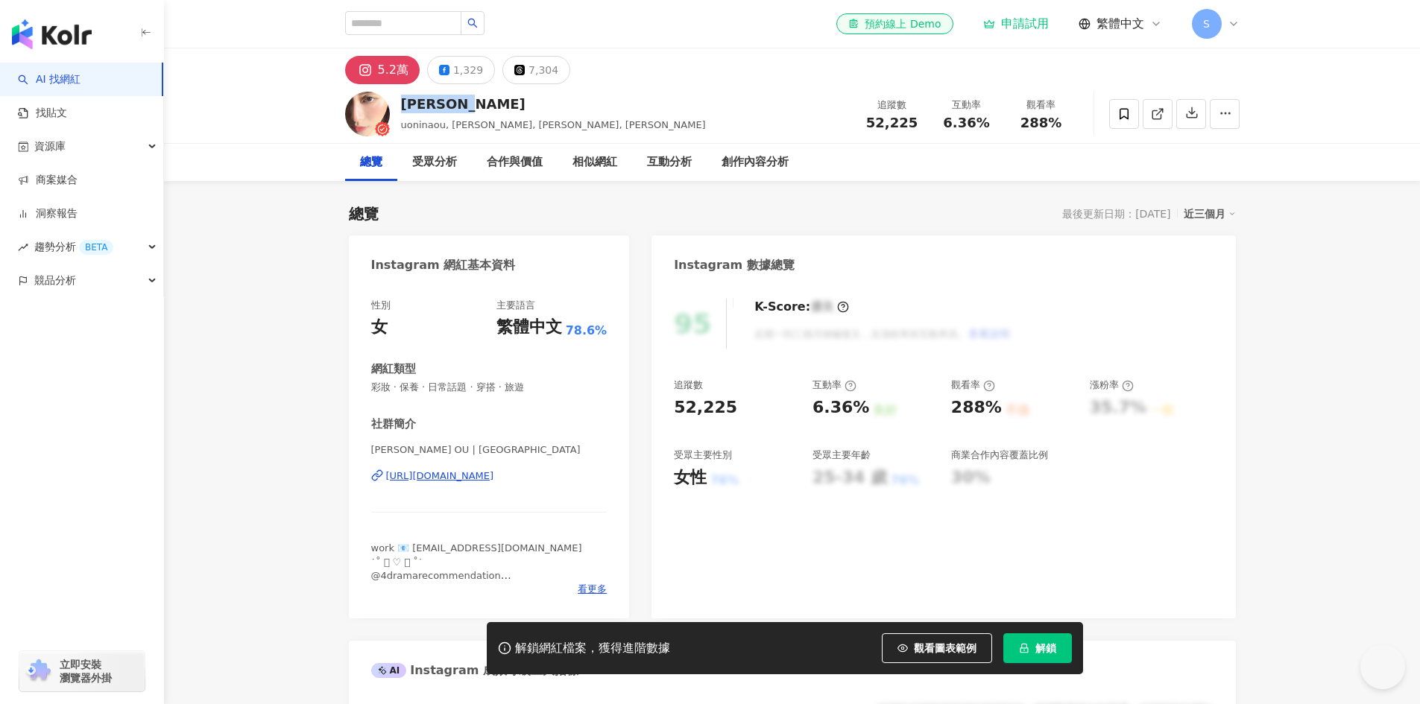
drag, startPoint x: 397, startPoint y: 105, endPoint x: 501, endPoint y: 100, distance: 104.5
click at [501, 100] on div "[PERSON_NAME] [PERSON_NAME], [PERSON_NAME], [PERSON_NAME], [PERSON_NAME] 追蹤數 52…" at bounding box center [792, 113] width 954 height 59
drag, startPoint x: 610, startPoint y: 493, endPoint x: 385, endPoint y: 491, distance: 224.3
click at [385, 491] on div "性別 女 主要語言 繁體中文 78.6% 網紅類型 彩妝 · 保養 · 日常話題 · 穿搭 · 旅遊 社群簡介 [PERSON_NAME] OU | [PER…" at bounding box center [489, 451] width 281 height 335
copy div "[URL][DOMAIN_NAME]"
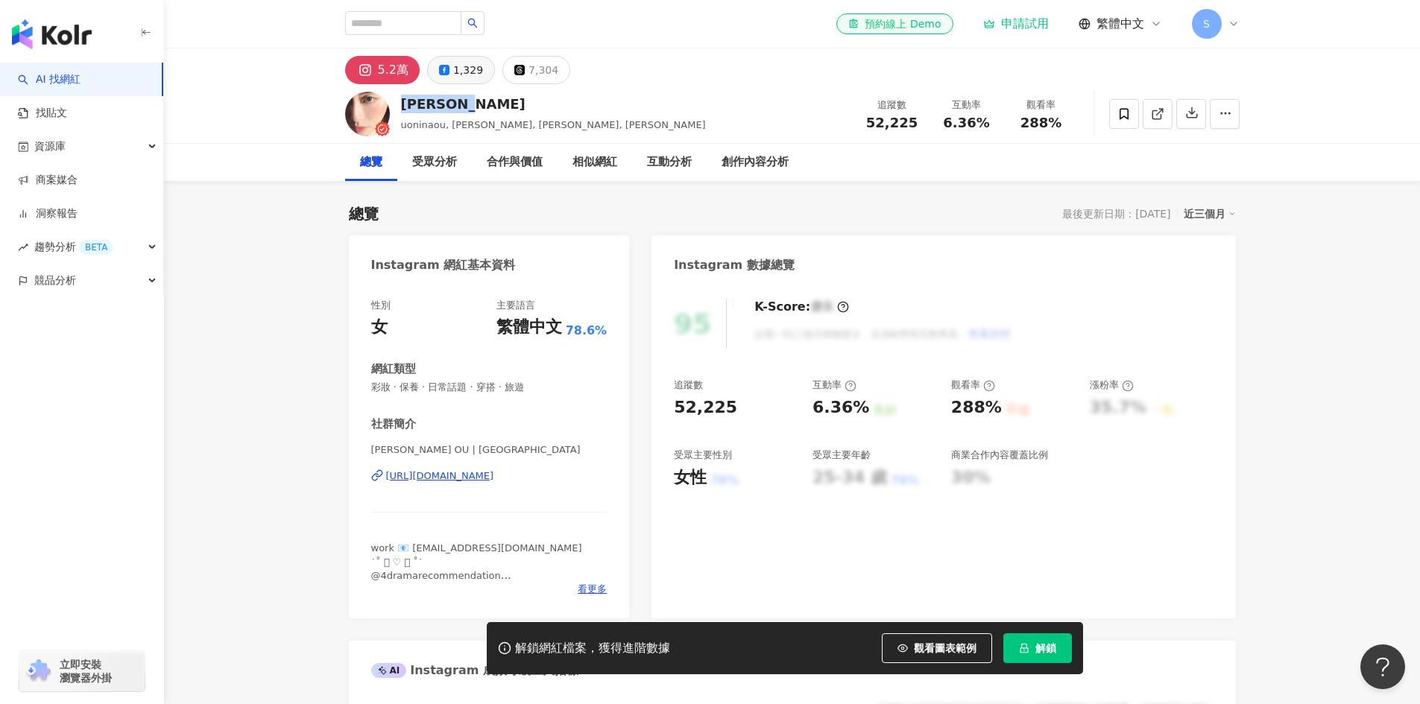
click at [469, 71] on div "1,329" at bounding box center [468, 70] width 30 height 21
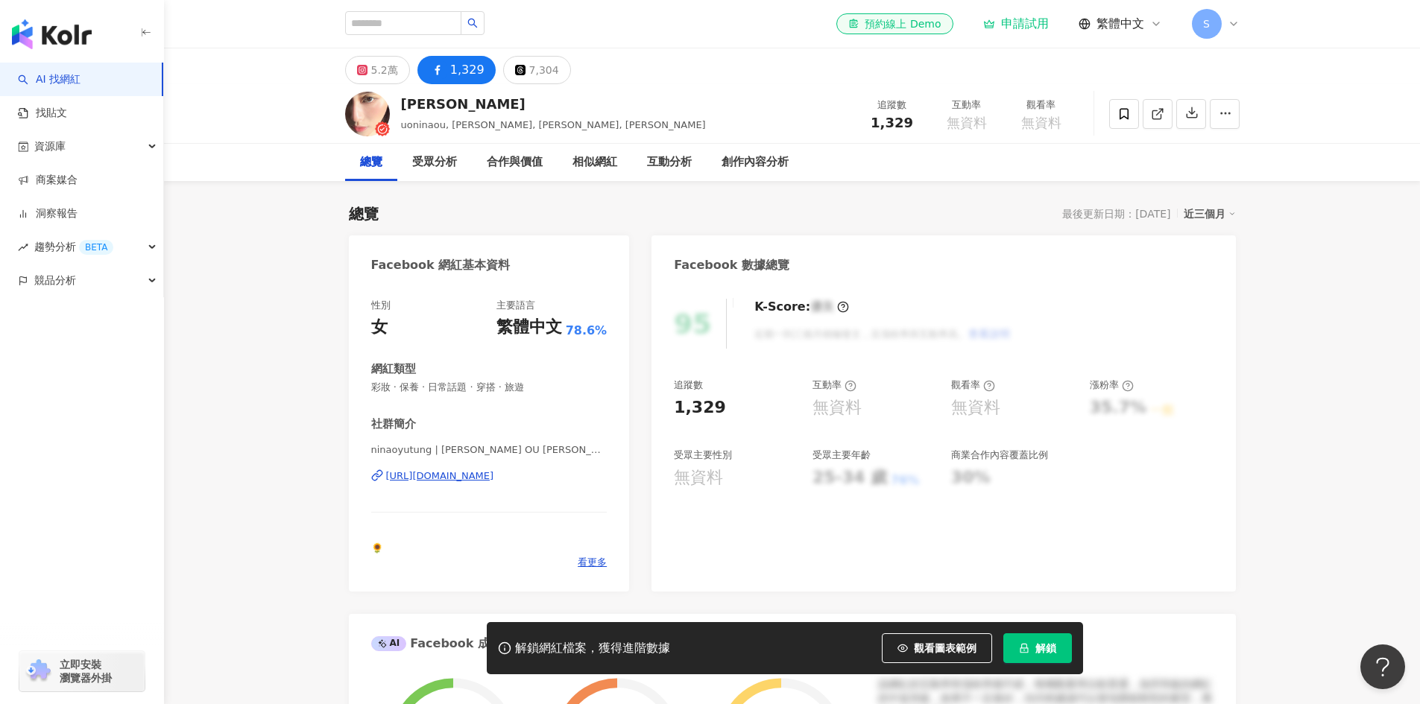
click at [385, 482] on div "性別 女 主要語言 繁體中文 78.6% 網紅類型 彩妝 · 保養 · 日常話題 · 穿搭 · 旅遊 社群簡介 ninaoyutung | NINA OU 歐…" at bounding box center [489, 438] width 281 height 308
copy div "https://www.facebook.com/102813978395753"
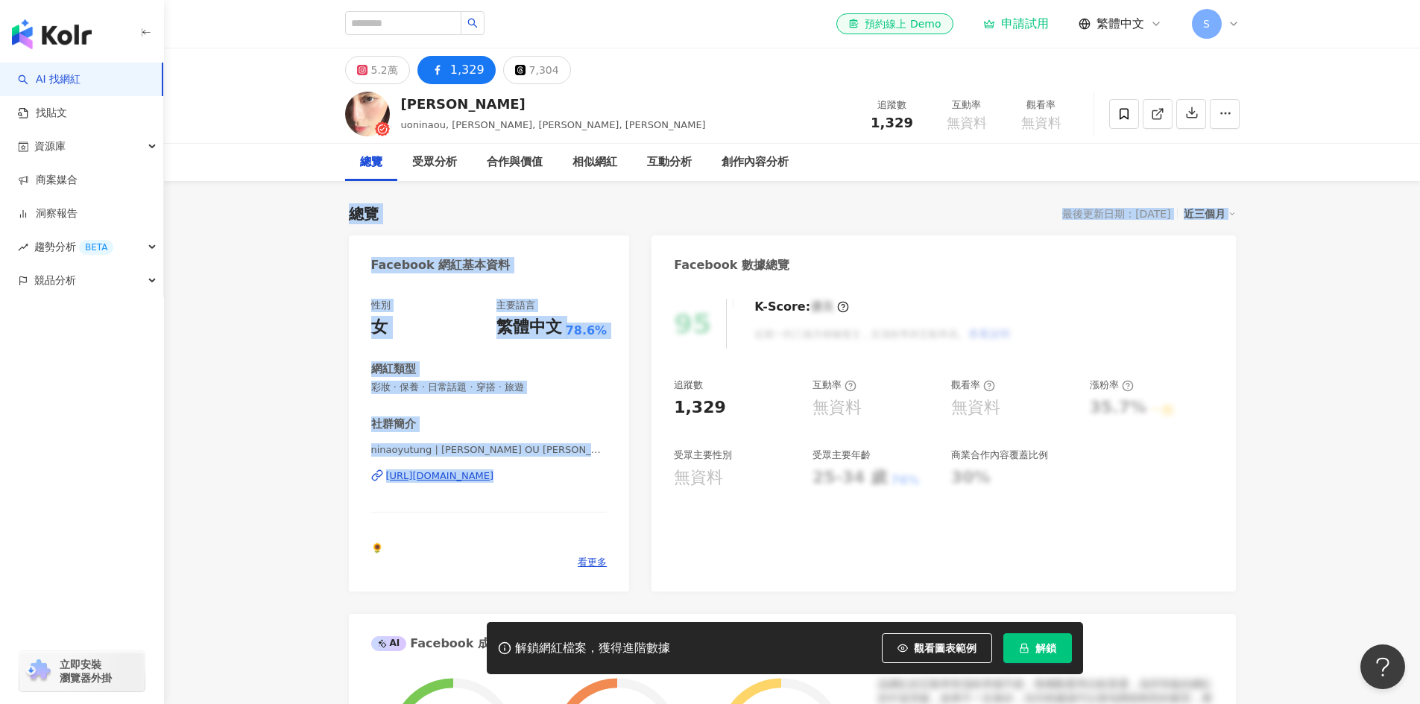
drag, startPoint x: 343, startPoint y: 364, endPoint x: 276, endPoint y: 118, distance: 254.2
click at [461, 28] on input "search" at bounding box center [403, 23] width 116 height 24
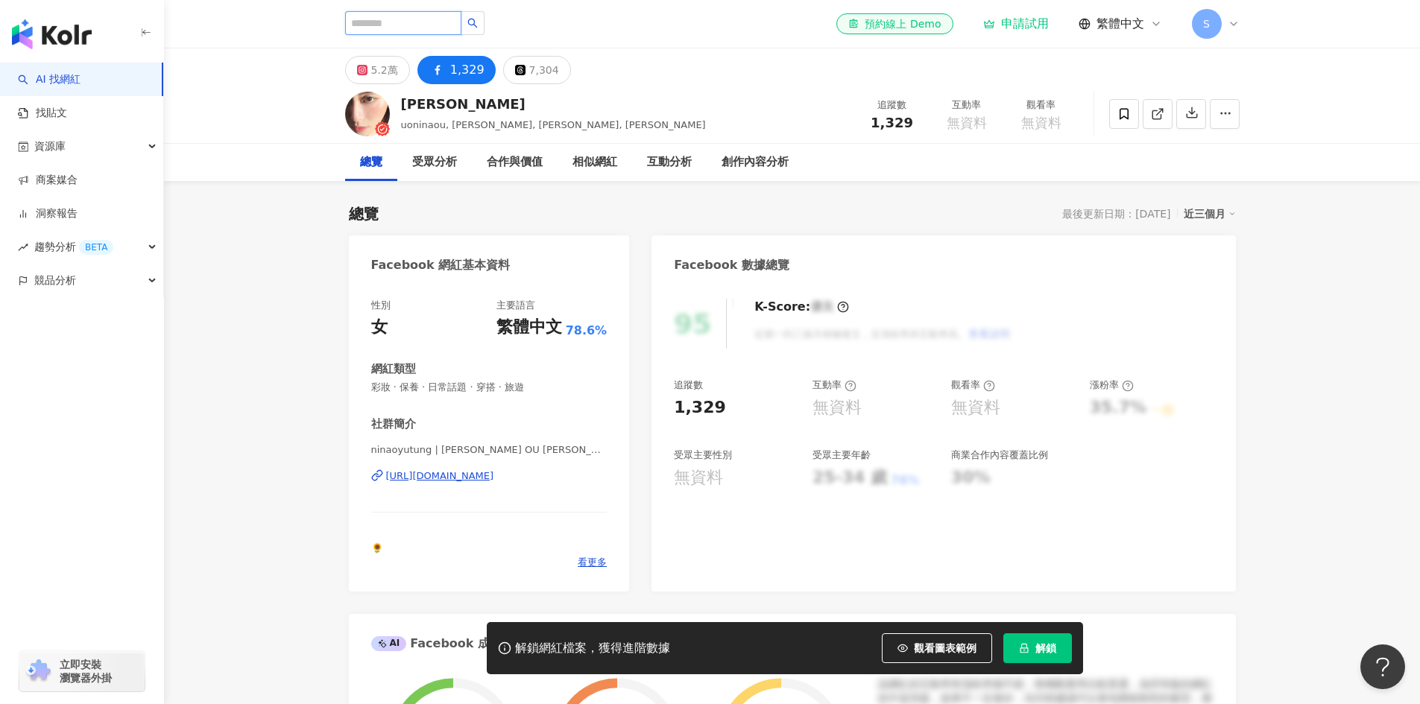
paste input "*****"
type input "*****"
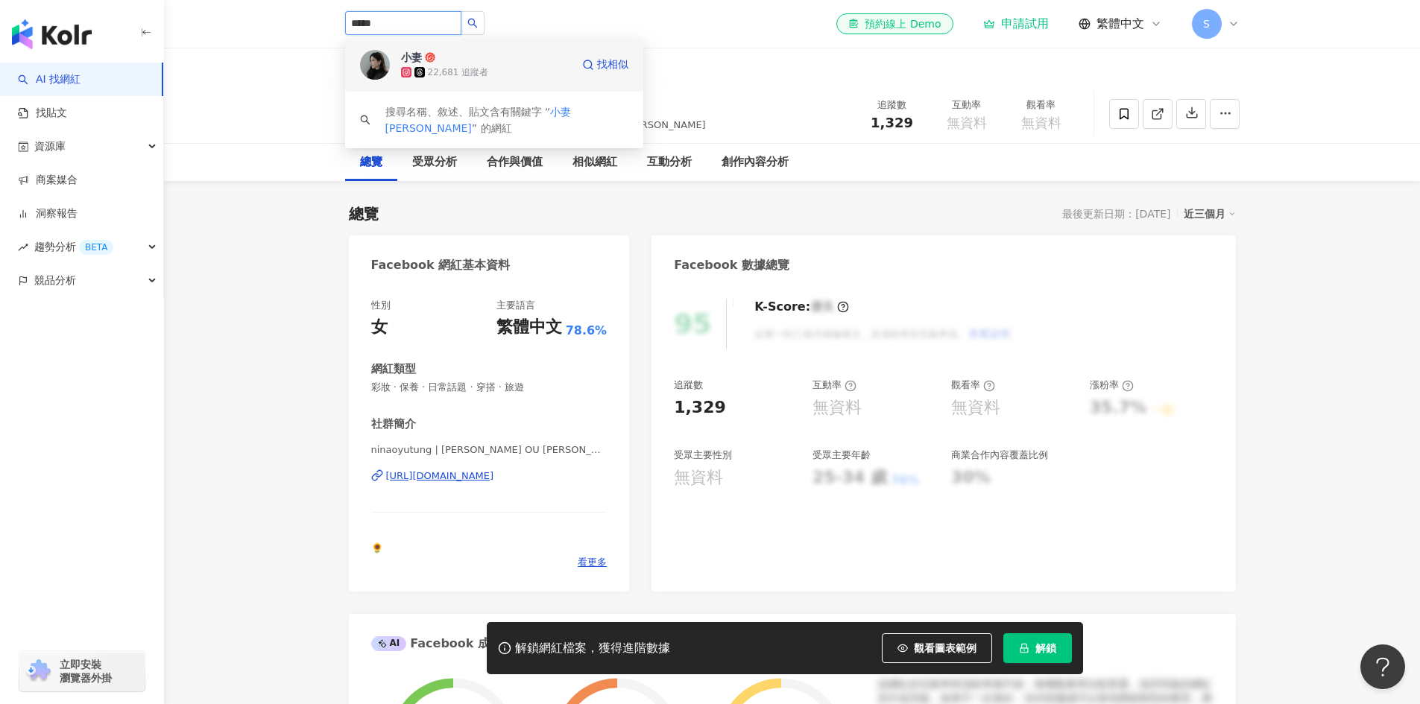
click at [463, 60] on span "小妻" at bounding box center [449, 57] width 97 height 15
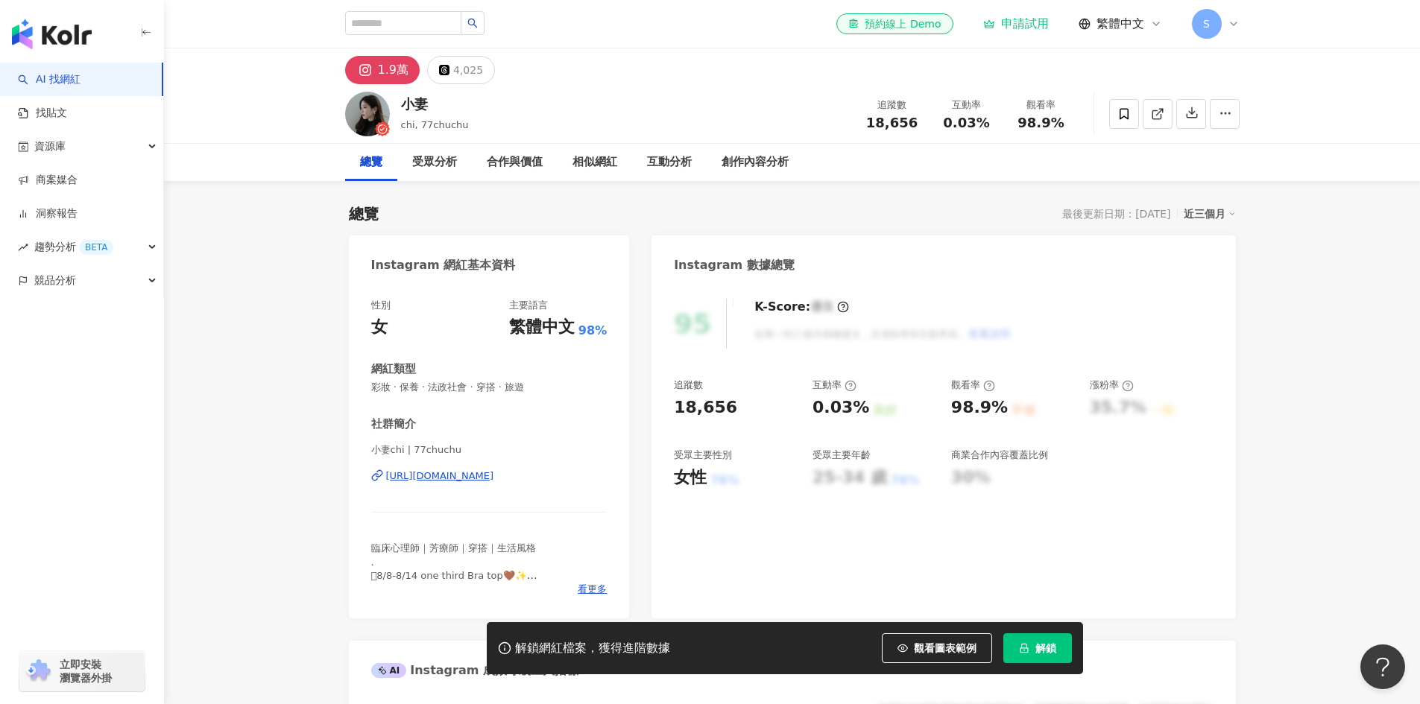
drag, startPoint x: 576, startPoint y: 486, endPoint x: 388, endPoint y: 490, distance: 187.8
click at [388, 490] on div "小妻chi | 77chuchu [URL][DOMAIN_NAME]" at bounding box center [489, 486] width 236 height 87
click at [379, 484] on div at bounding box center [379, 484] width 0 height 0
copy div "[URL][DOMAIN_NAME]"
click at [455, 27] on input "search" at bounding box center [403, 23] width 116 height 24
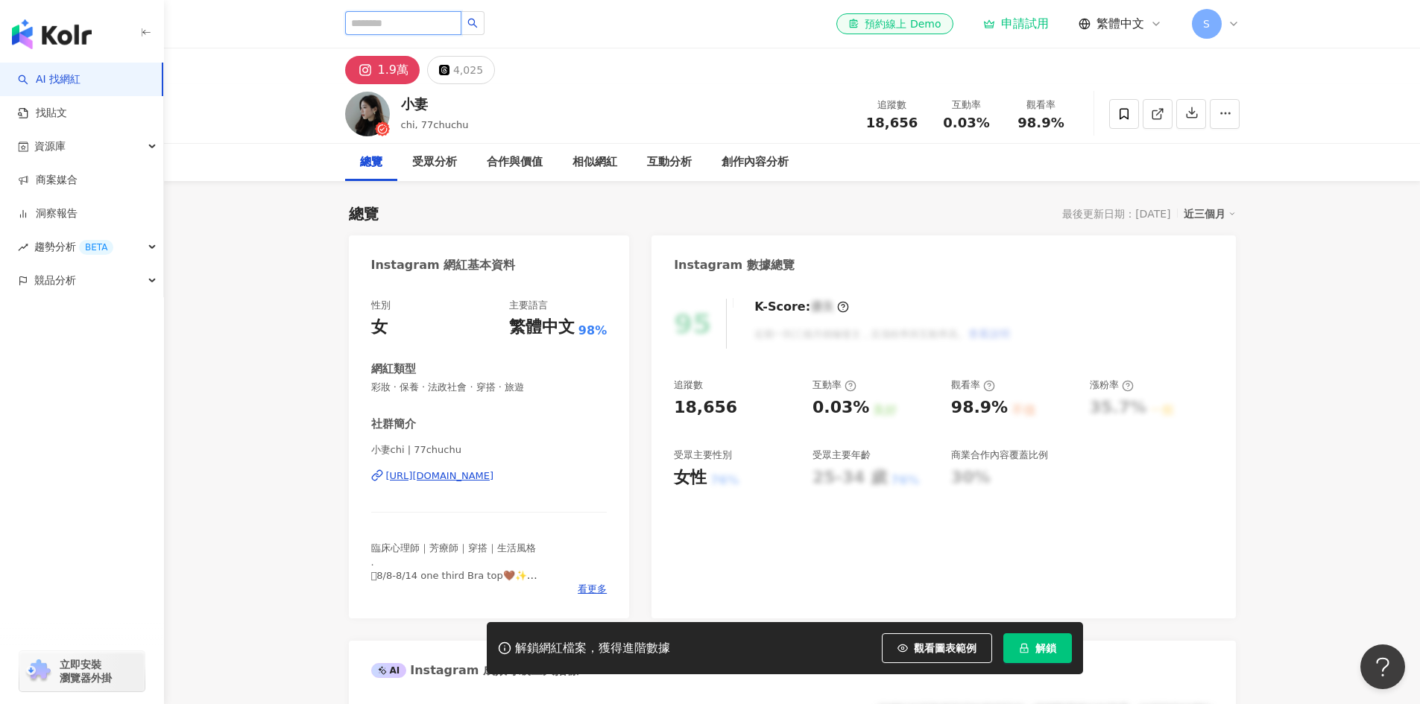
click at [455, 27] on input "search" at bounding box center [403, 23] width 116 height 24
paste input "**********"
type input "**********"
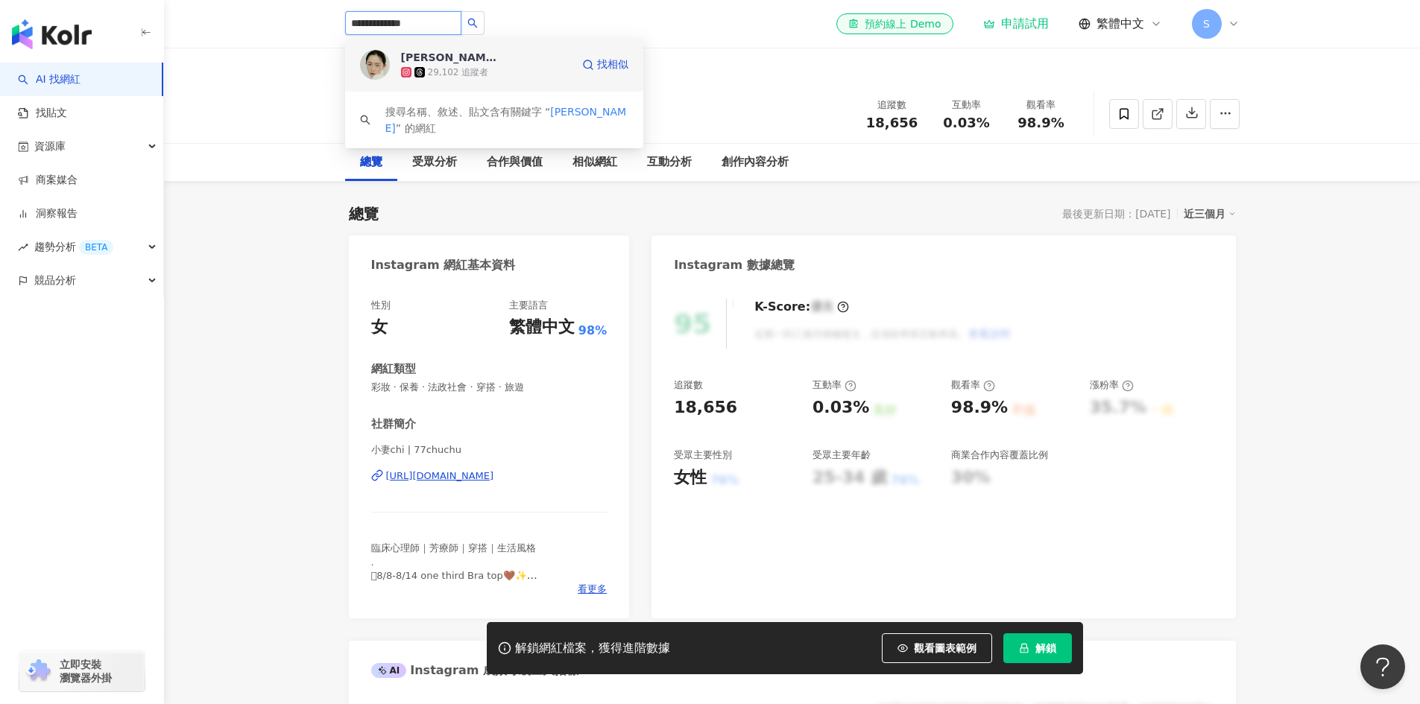
click at [445, 75] on div "29,102 追蹤者" at bounding box center [458, 72] width 61 height 13
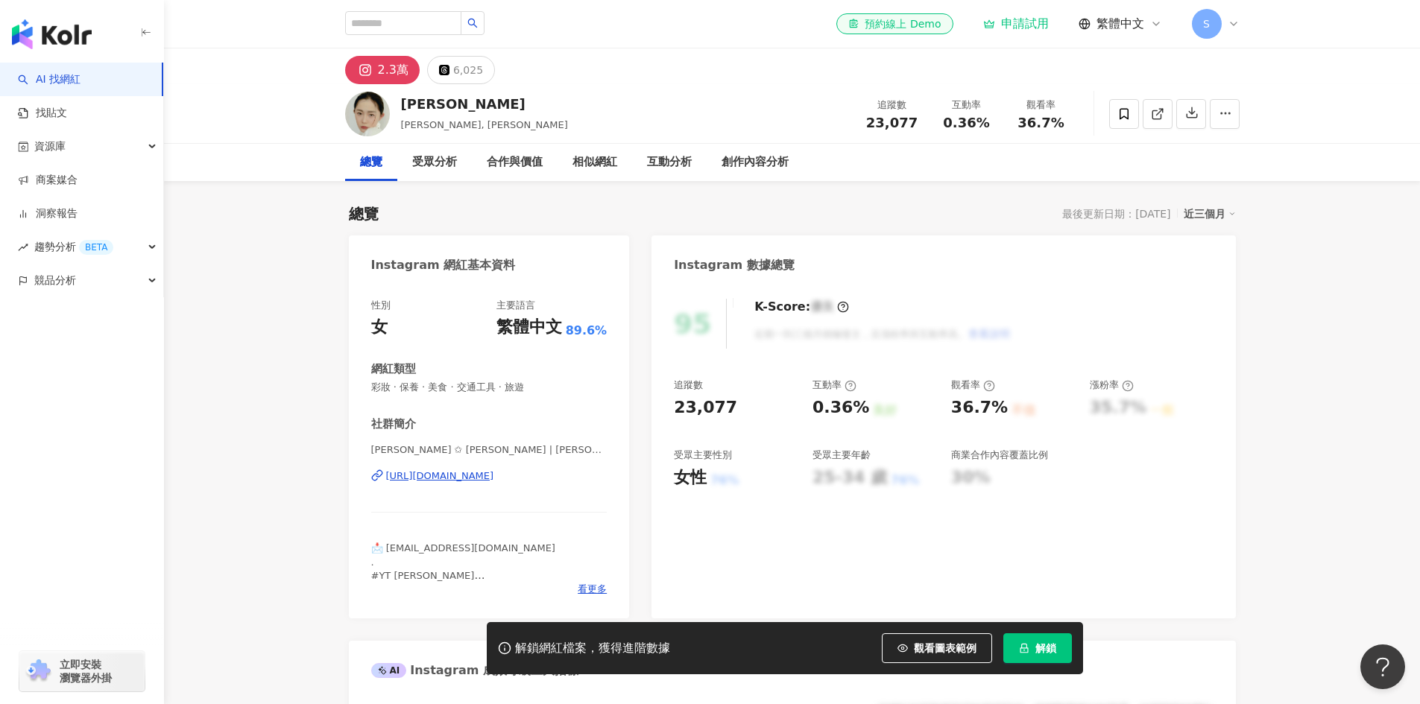
drag, startPoint x: 386, startPoint y: 490, endPoint x: 582, endPoint y: 495, distance: 196.0
click at [582, 495] on div "Chrisanne ✩ ℂ𝕙𝕣𝕚𝕤 | chrisanne_tai https://www.instagram.com/chrisanne_tai/" at bounding box center [489, 486] width 236 height 87
copy div "https://www.instagram.com/chrisanne_tai/"
drag, startPoint x: 817, startPoint y: 481, endPoint x: 755, endPoint y: 384, distance: 116.0
click at [797, 446] on div "追蹤數 23,077 互動率 0.36% 良好 觀看率 36.7% 不佳 漲粉率 35.7% 一般 受眾主要性別 女性 76% 受眾主要年齡 25-34 歲 …" at bounding box center [943, 434] width 539 height 110
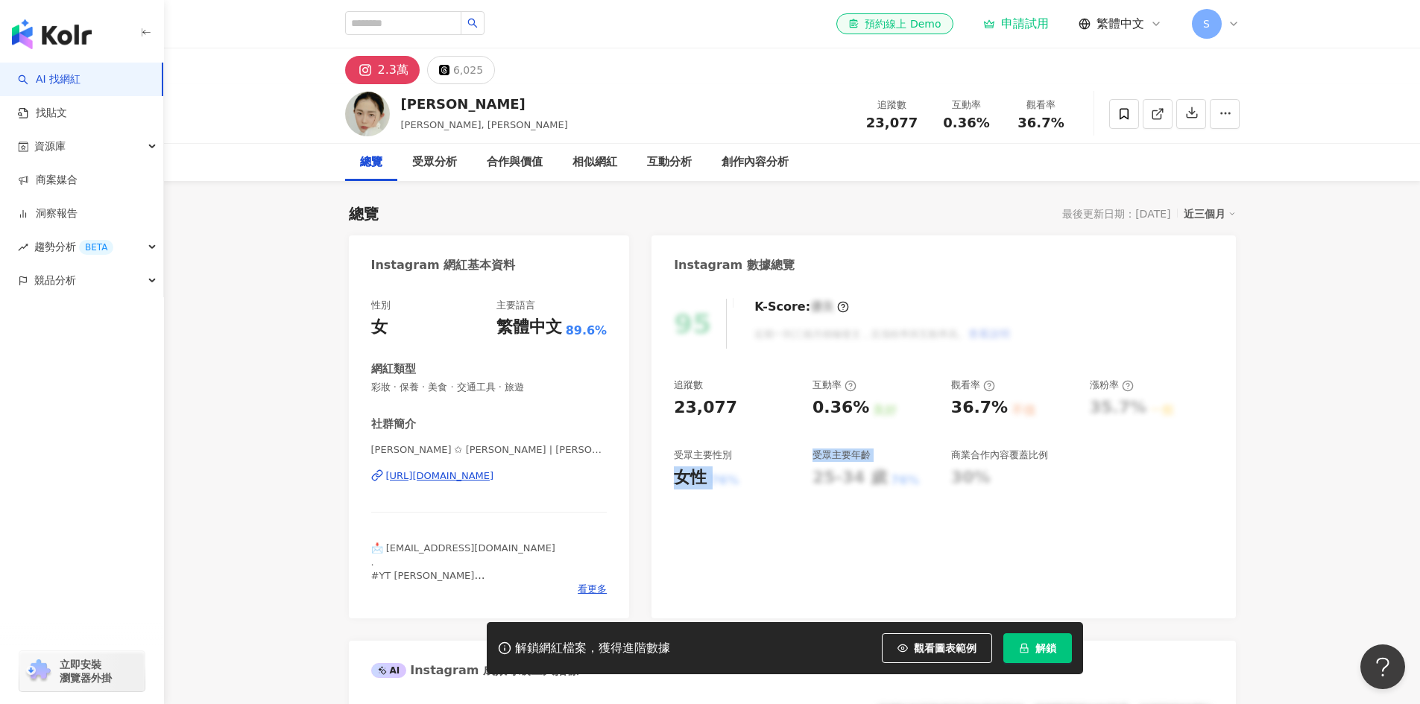
drag, startPoint x: 595, startPoint y: 487, endPoint x: 385, endPoint y: 490, distance: 210.2
click at [385, 490] on div "Chrisanne ✩ ℂ𝕙𝕣𝕚𝕤 | chrisanne_tai https://www.instagram.com/chrisanne_tai/" at bounding box center [489, 486] width 236 height 87
copy div "https://www.instagram.com/chrisanne_tai/"
click at [436, 23] on input "search" at bounding box center [403, 23] width 116 height 24
paste input "**********"
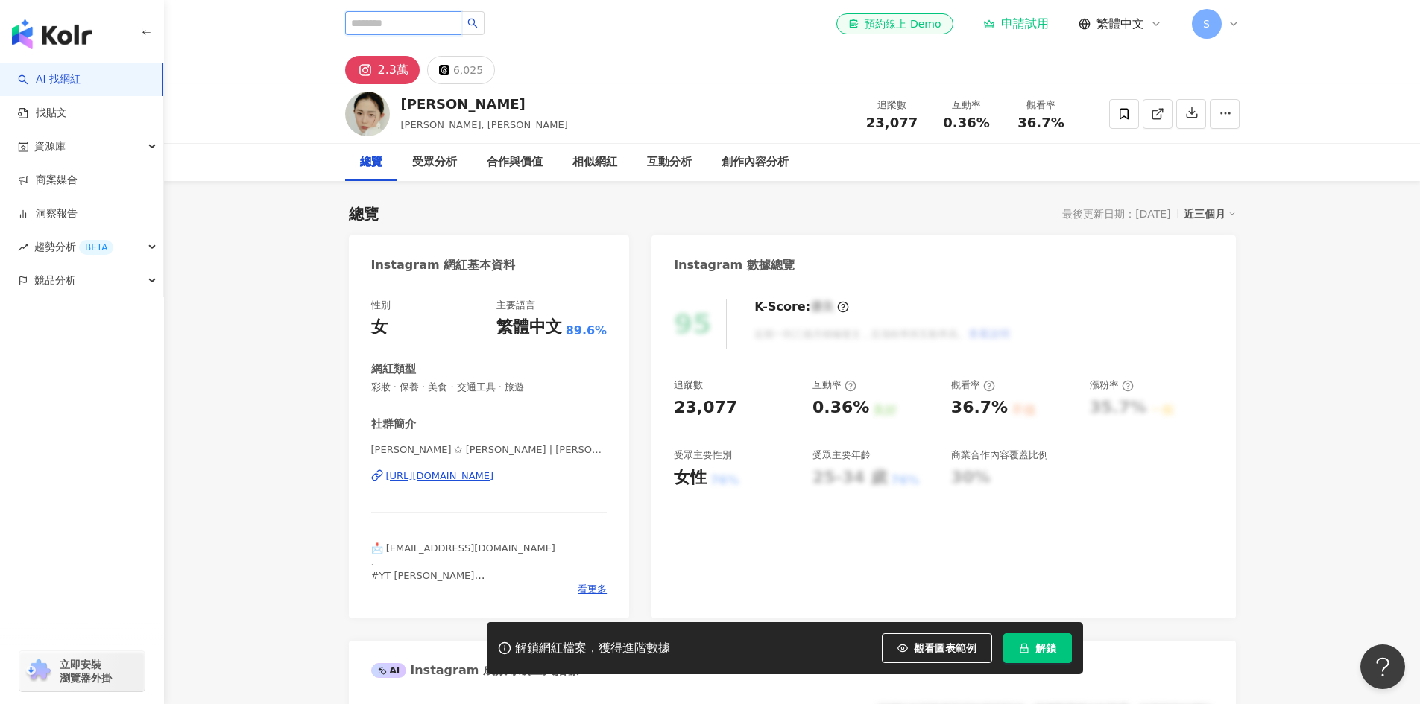
type input "**********"
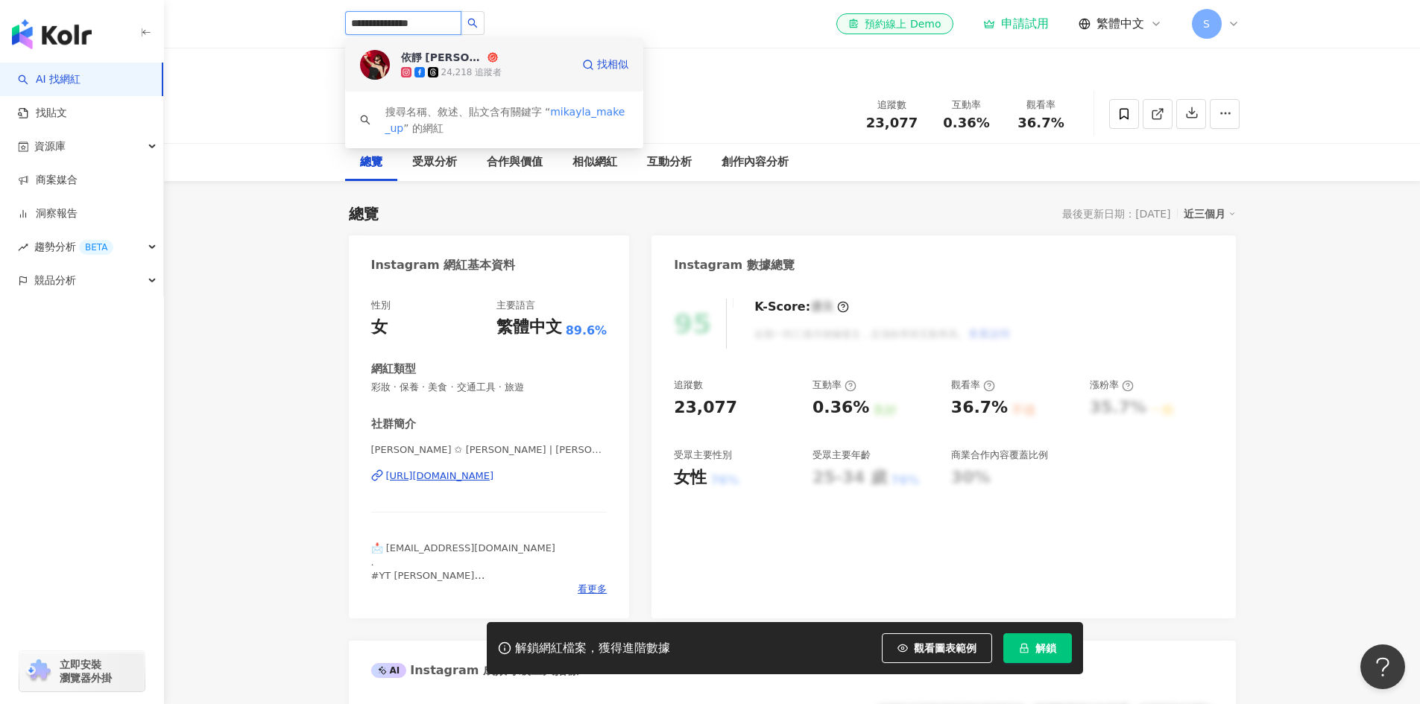
click at [435, 51] on div "依靜 Mikayla" at bounding box center [442, 57] width 83 height 15
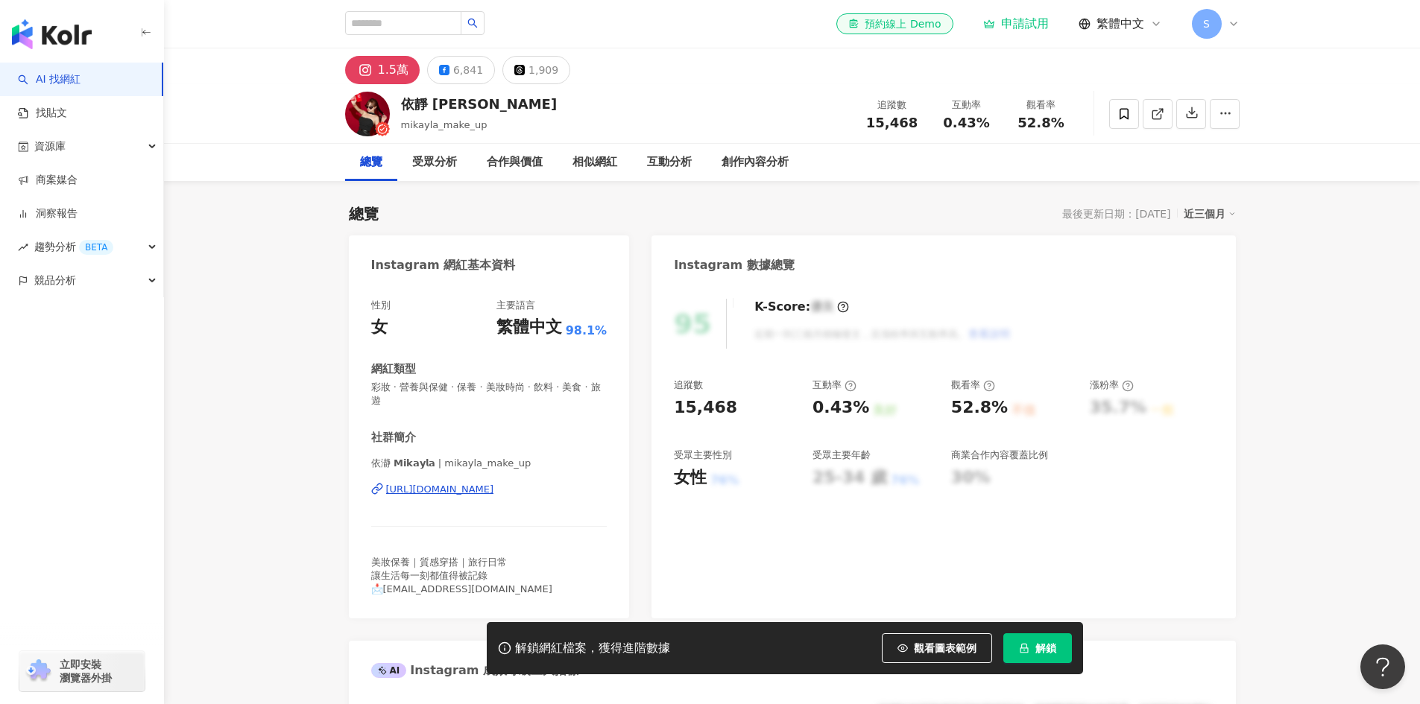
drag, startPoint x: 487, startPoint y: 504, endPoint x: 387, endPoint y: 501, distance: 99.9
click at [387, 501] on div "性別 女 主要語言 繁體中文 98.1% 網紅類型 彩妝 · 營養與保健 · 保養 · 美妝時尚 · 飲料 · 美食 · 旅遊 社群簡介 依瀞 𝗠𝗶𝗸𝗮𝘆𝗹𝗮…" at bounding box center [489, 451] width 281 height 335
click at [449, 78] on button "6,841" at bounding box center [461, 70] width 68 height 28
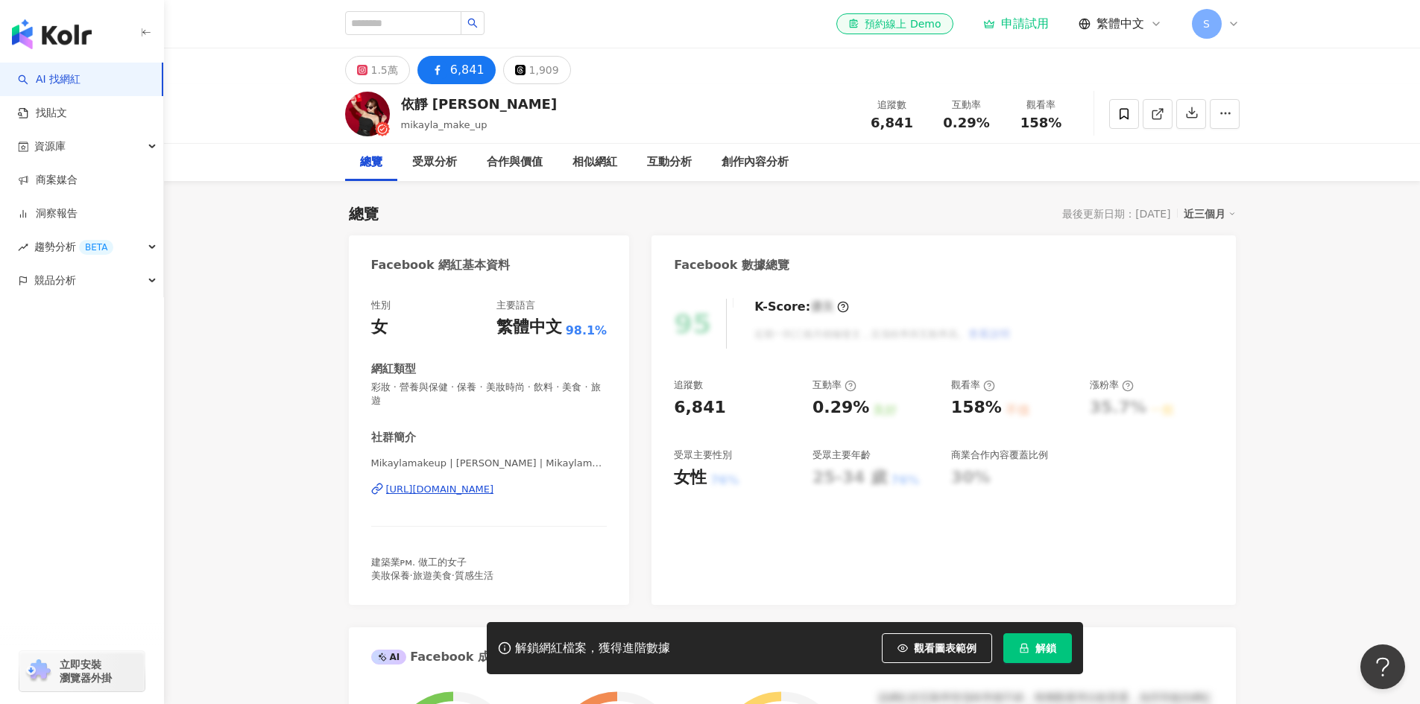
drag, startPoint x: 601, startPoint y: 499, endPoint x: 385, endPoint y: 499, distance: 216.8
click at [385, 499] on div "Mikaylamakeup | Mikayla 依靜 | Mikaylamakeup https://www.facebook.com/44542601553…" at bounding box center [489, 500] width 236 height 87
copy div "https://www.facebook.com/445426015538482"
click at [454, 24] on input "search" at bounding box center [403, 23] width 116 height 24
paste input "**********"
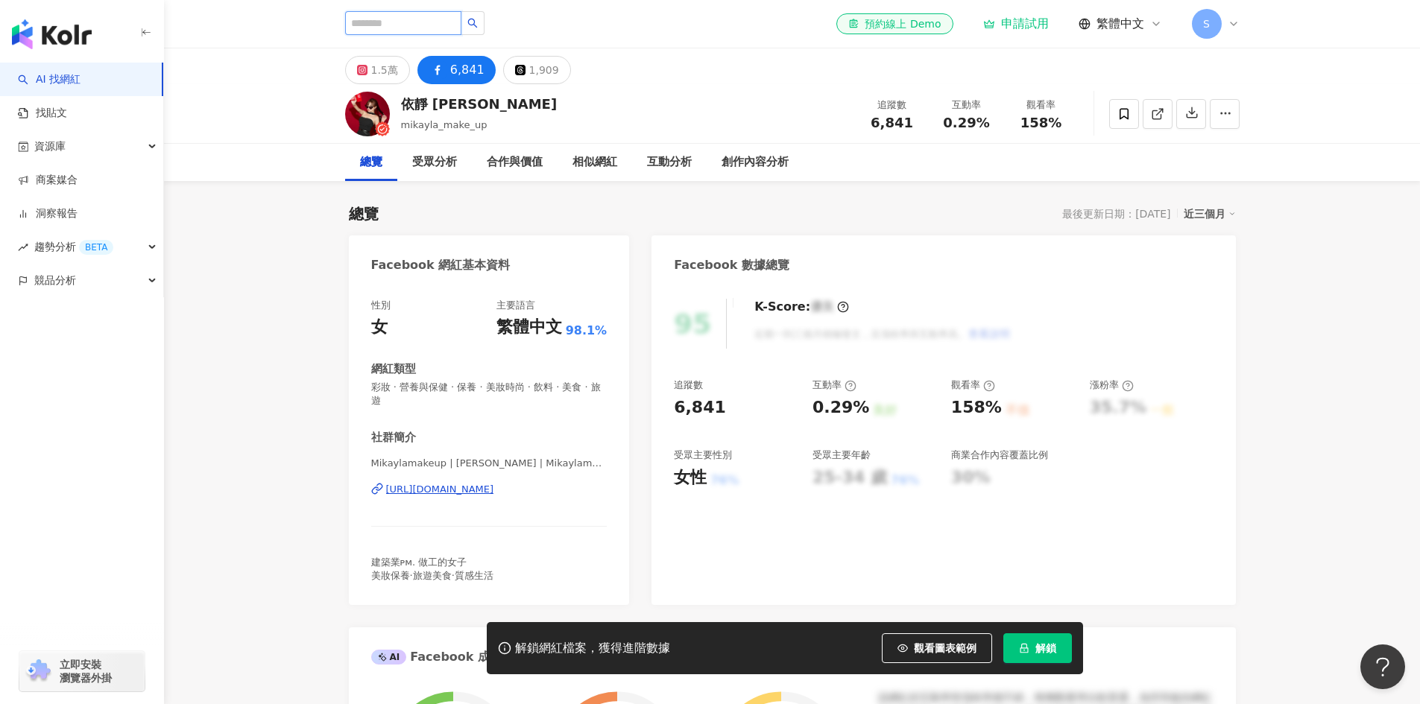
type input "**********"
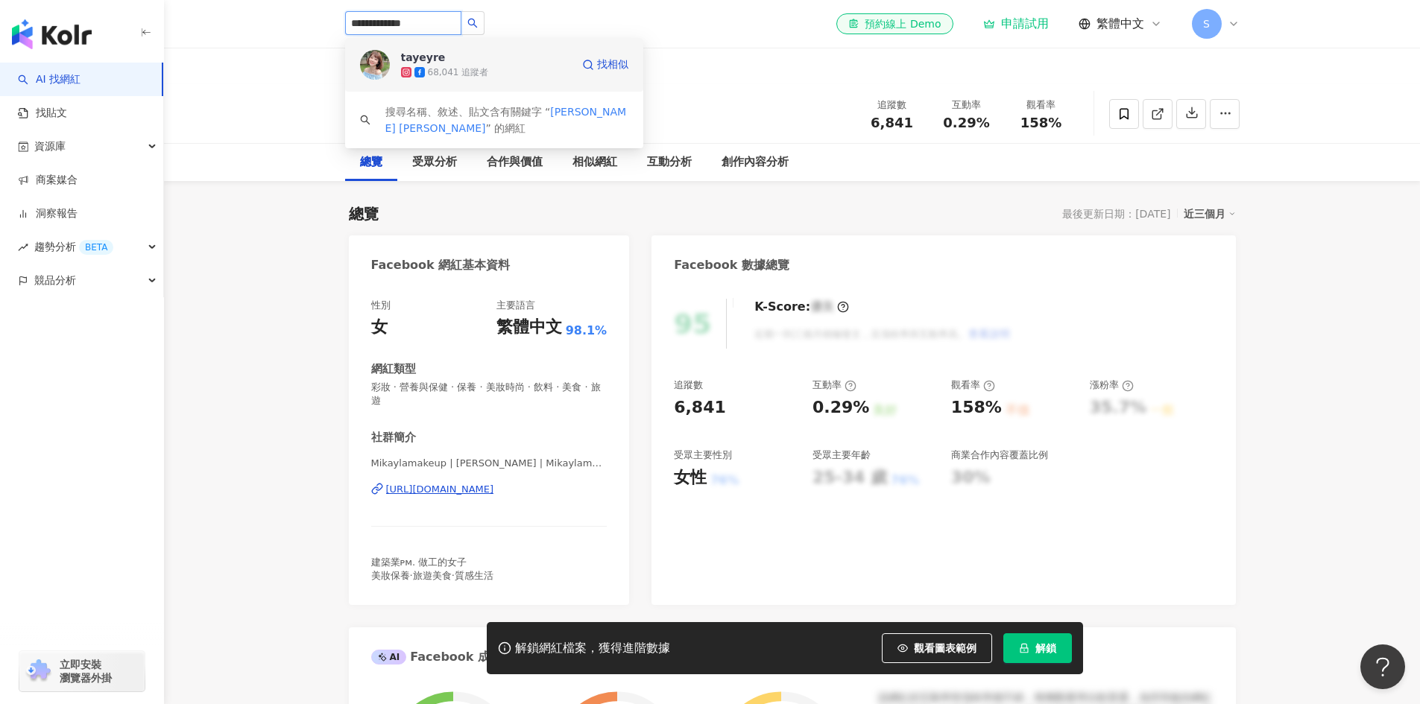
click at [448, 65] on div "68,041 追蹤者" at bounding box center [486, 72] width 170 height 15
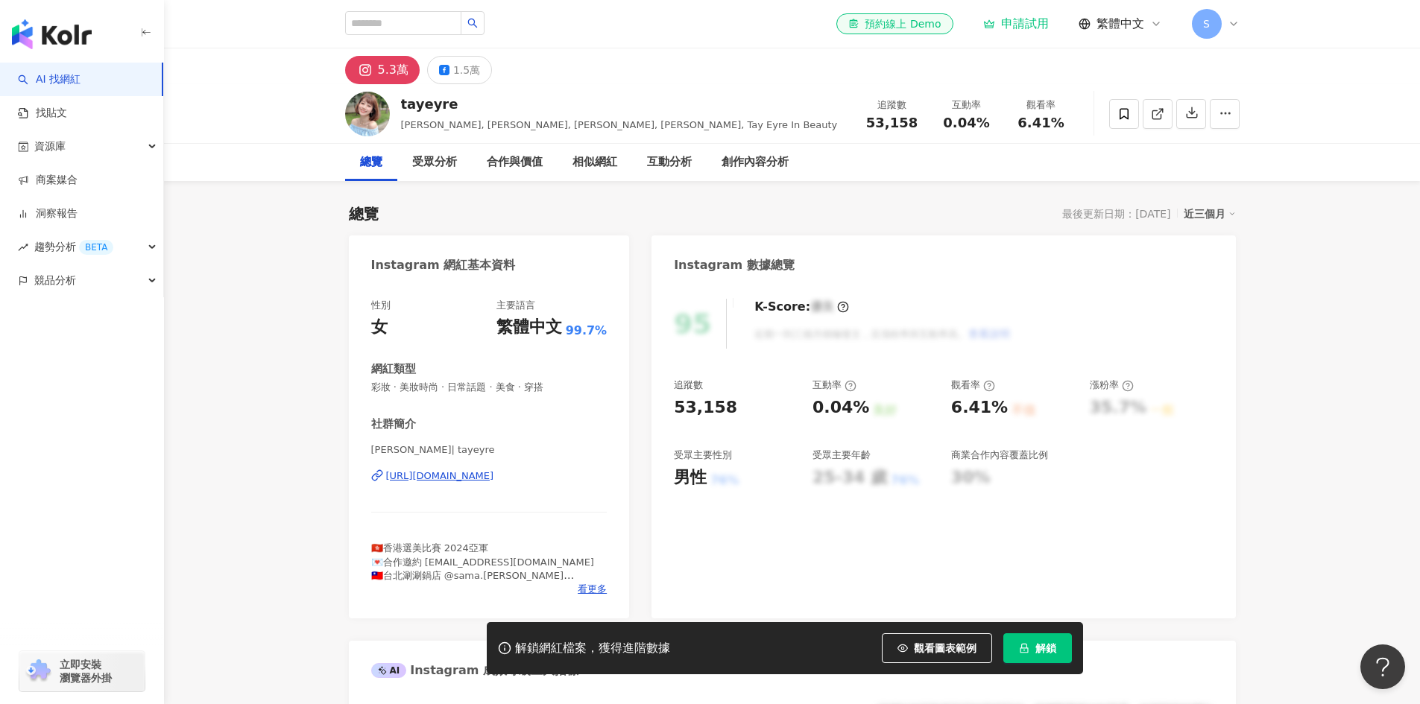
drag, startPoint x: 554, startPoint y: 489, endPoint x: 385, endPoint y: 494, distance: 170.0
click at [385, 494] on div "[PERSON_NAME]| tayeyre [URL][DOMAIN_NAME]" at bounding box center [489, 486] width 236 height 87
copy div "[URL][DOMAIN_NAME]"
click at [581, 510] on div "[PERSON_NAME]| tayeyre [URL][DOMAIN_NAME]" at bounding box center [489, 486] width 236 height 87
click at [469, 79] on div "1.5萬" at bounding box center [466, 70] width 27 height 21
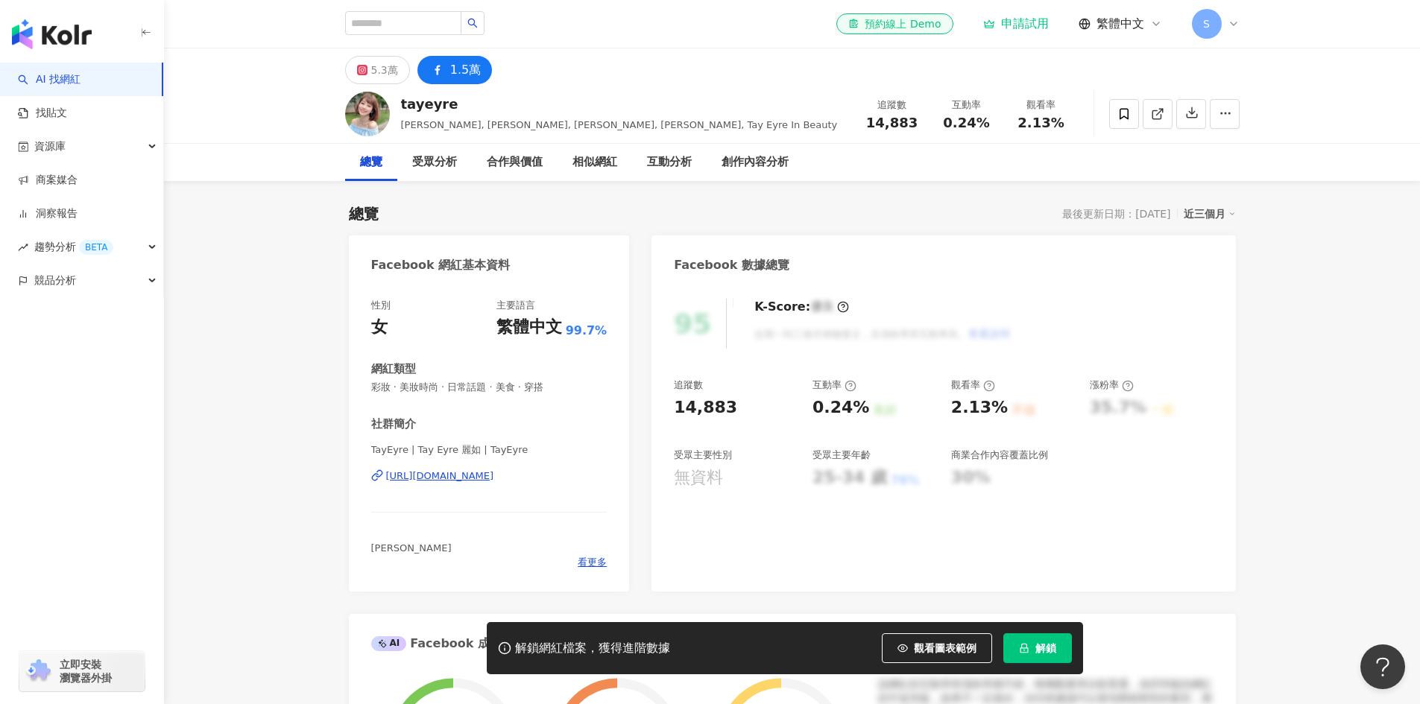
drag, startPoint x: 569, startPoint y: 491, endPoint x: 382, endPoint y: 497, distance: 187.1
click at [382, 497] on div "TayEyre | Tay Eyre 麗如 | TayEyre https://www.facebook.com/229607253802993" at bounding box center [489, 486] width 236 height 87
click at [389, 78] on div "5.3萬" at bounding box center [384, 70] width 27 height 21
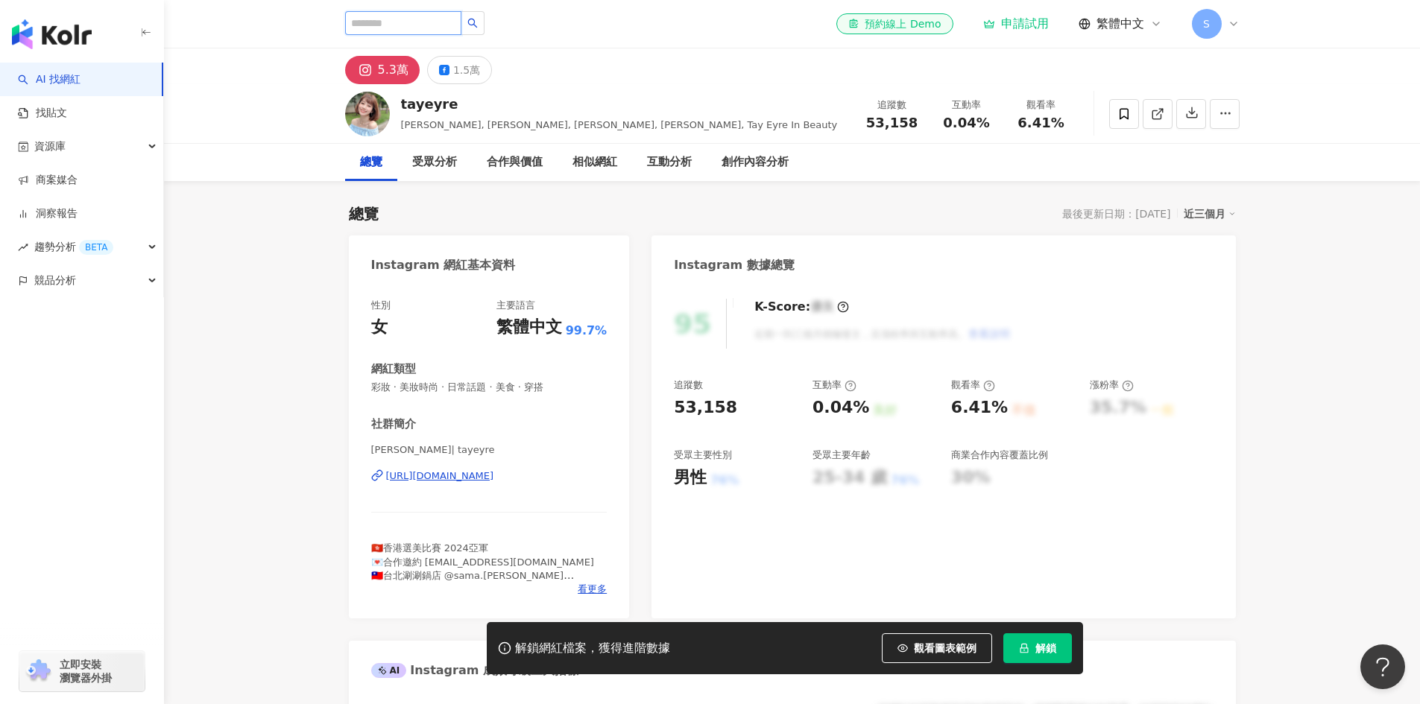
click at [399, 20] on input "search" at bounding box center [403, 23] width 116 height 24
click at [407, 31] on input "search" at bounding box center [403, 23] width 116 height 24
click at [411, 22] on input "search" at bounding box center [403, 23] width 116 height 24
paste input "*********"
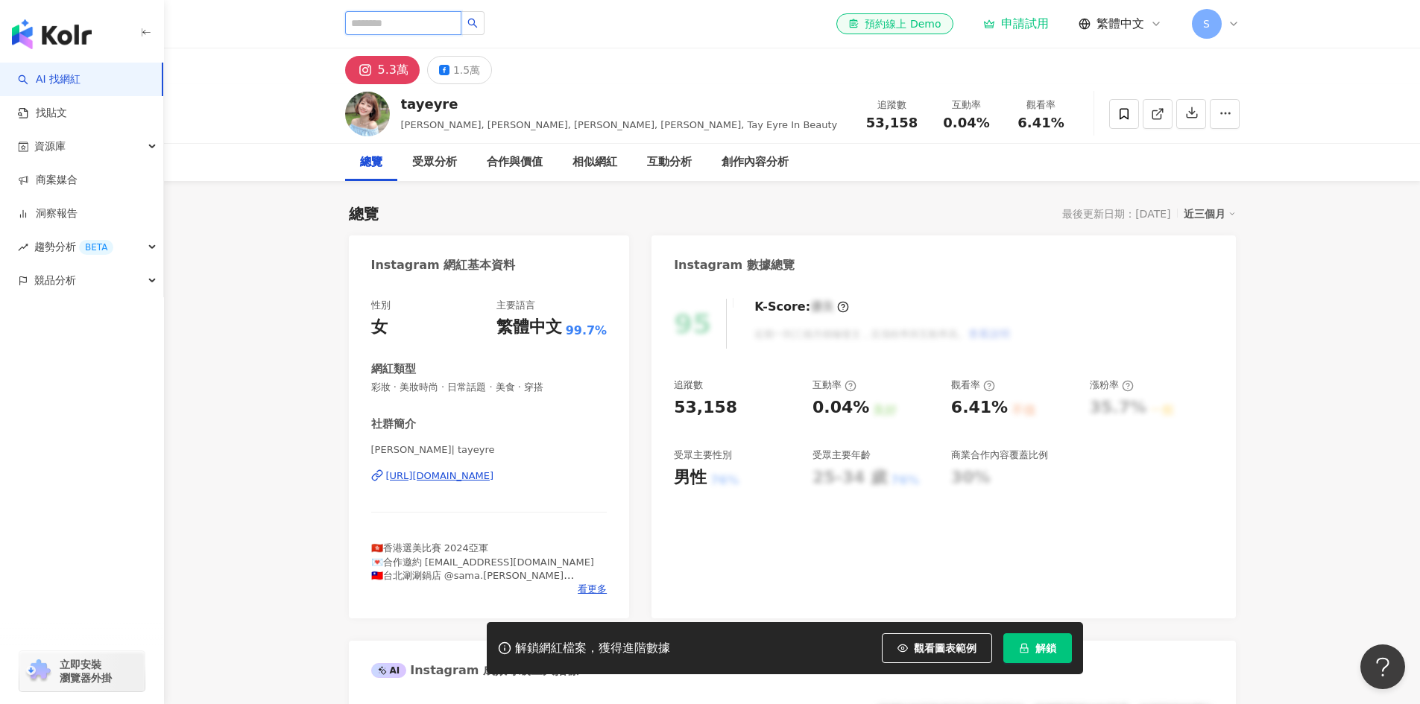
type input "*********"
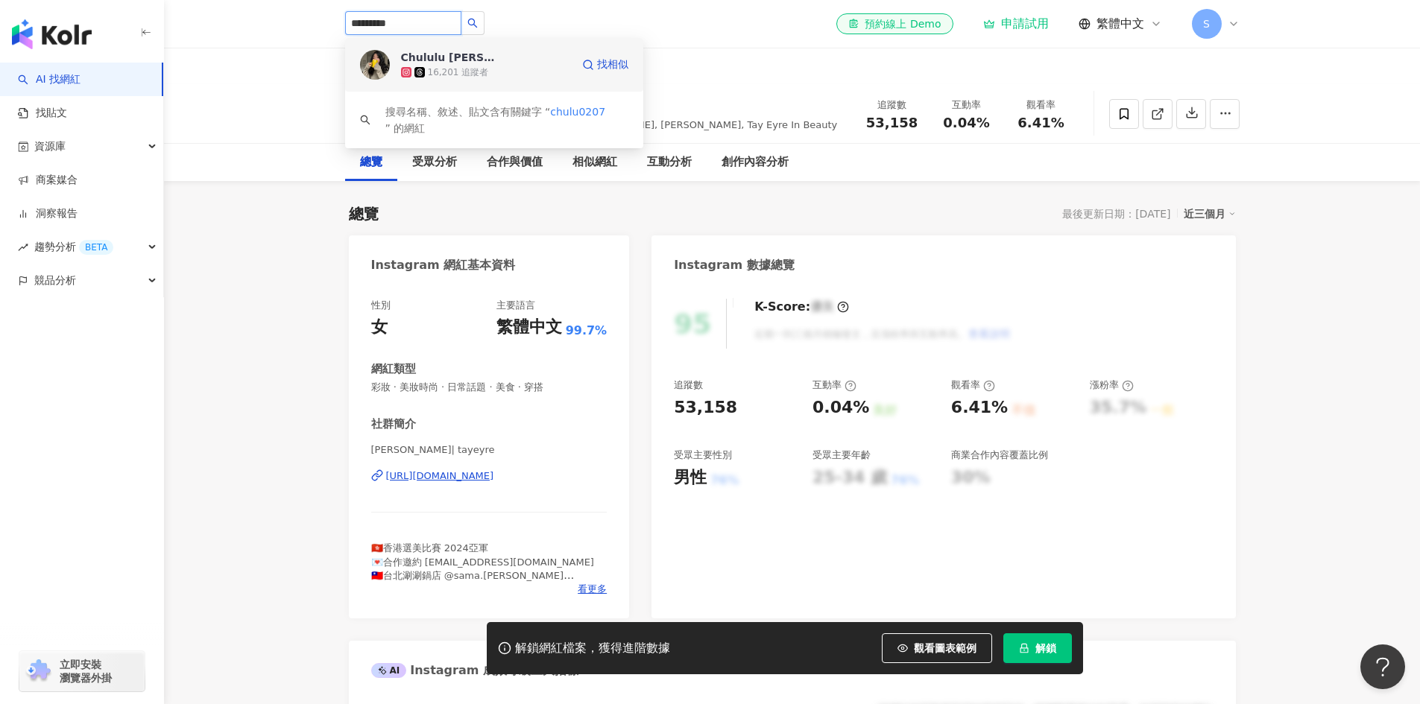
click at [423, 50] on div "Chululu 朱璐" at bounding box center [449, 57] width 97 height 15
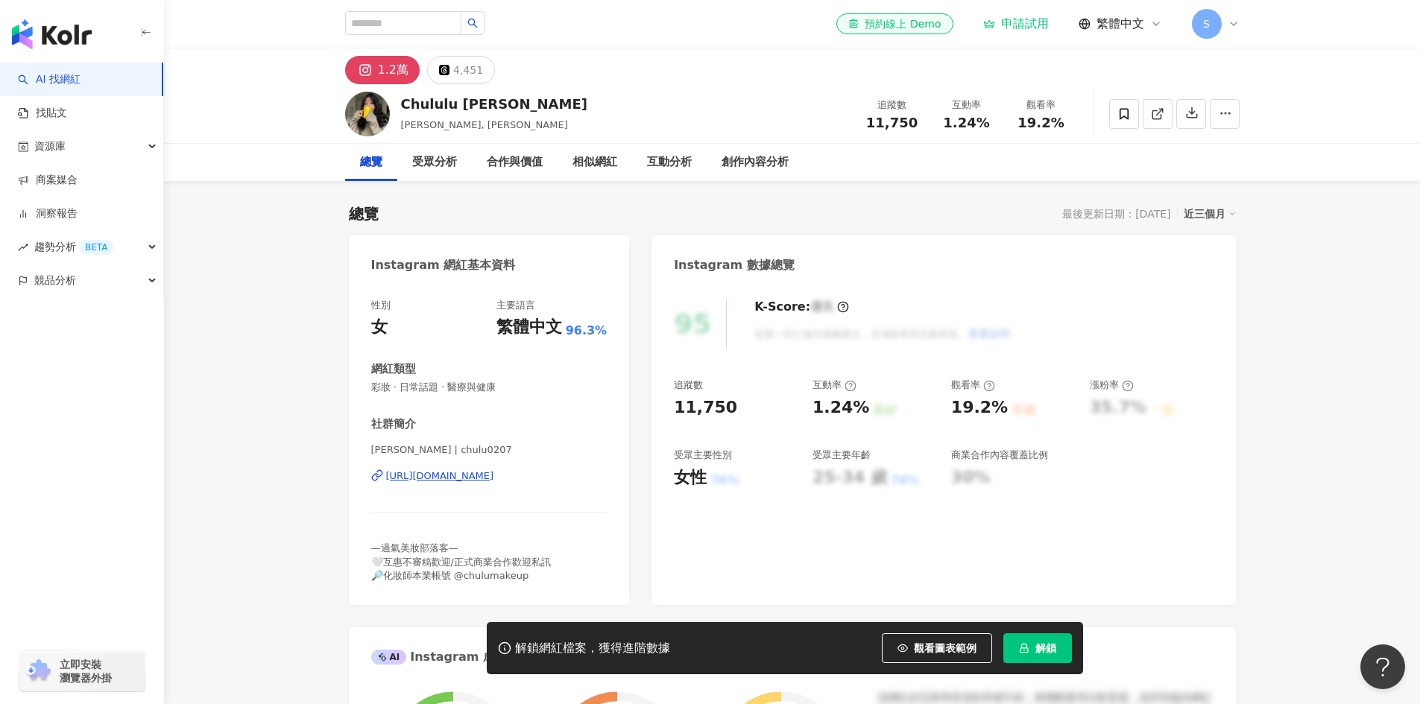
drag, startPoint x: 557, startPoint y: 490, endPoint x: 388, endPoint y: 490, distance: 168.4
click at [388, 490] on div "Chululu 朱璐 | chulu0207 https://www.instagram.com/chulu0207/" at bounding box center [489, 486] width 236 height 87
copy div "https://www.instagram.com/chulu0207/"
click at [437, 31] on input "search" at bounding box center [403, 23] width 116 height 24
paste input "**********"
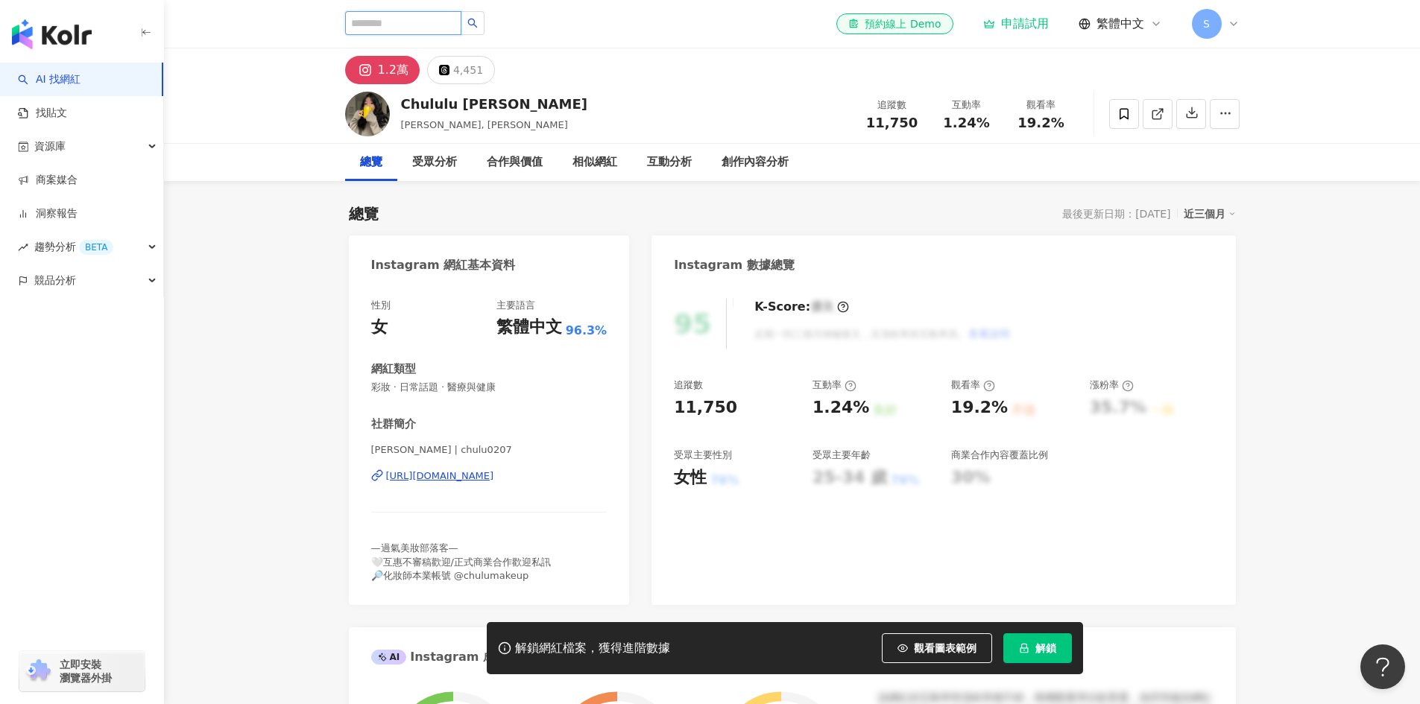
type input "**********"
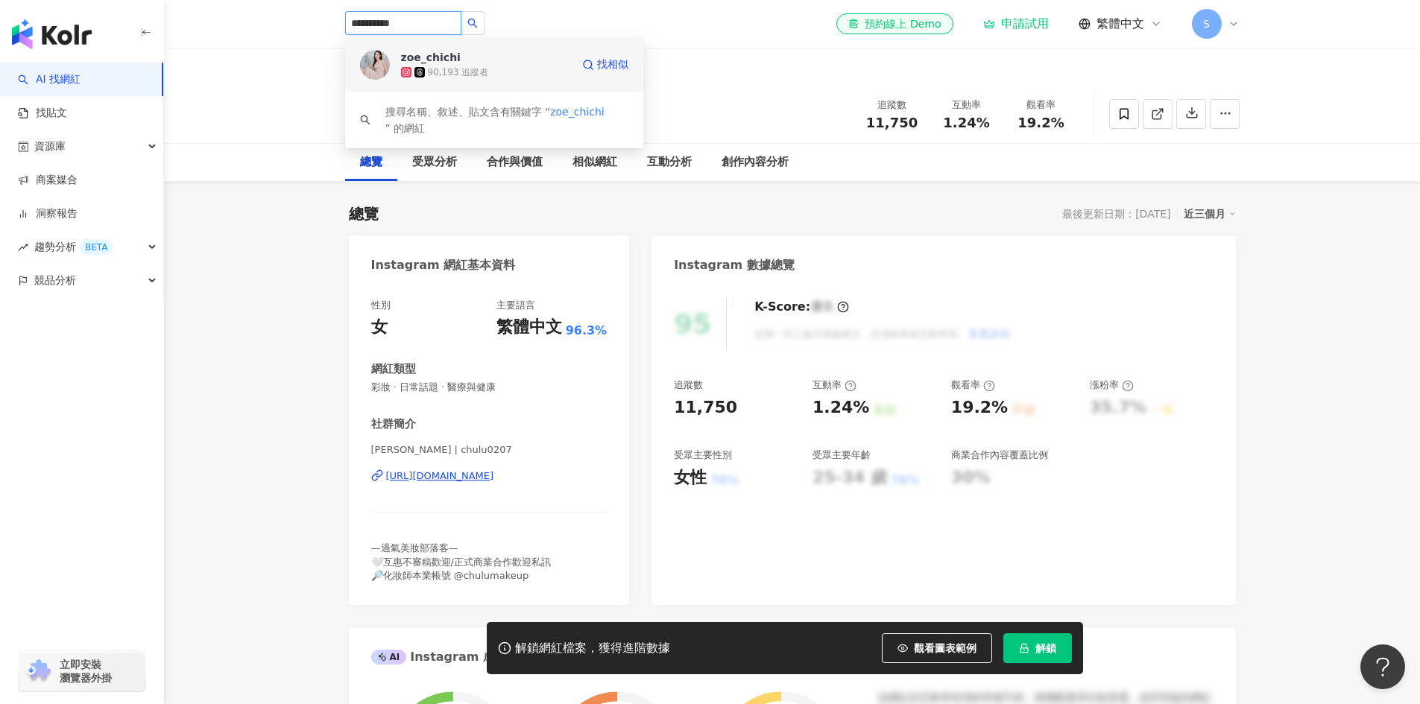
click at [446, 61] on div "zoe_chichi" at bounding box center [431, 57] width 60 height 15
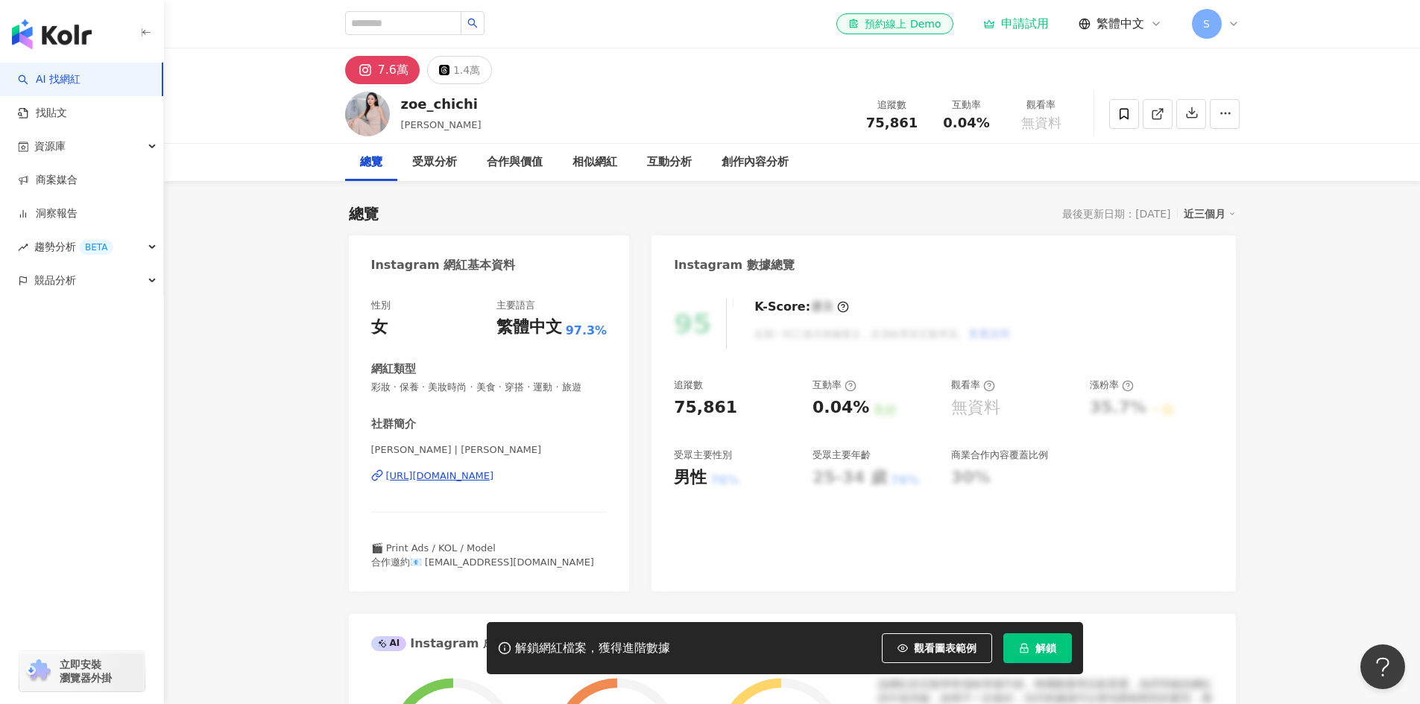
drag, startPoint x: 589, startPoint y: 497, endPoint x: 388, endPoint y: 498, distance: 200.4
click at [388, 498] on div "[PERSON_NAME] | [PERSON_NAME] [URL][DOMAIN_NAME]" at bounding box center [489, 486] width 236 height 87
copy div "[URL][DOMAIN_NAME]"
click at [430, 18] on input "search" at bounding box center [403, 23] width 116 height 24
paste input "**********"
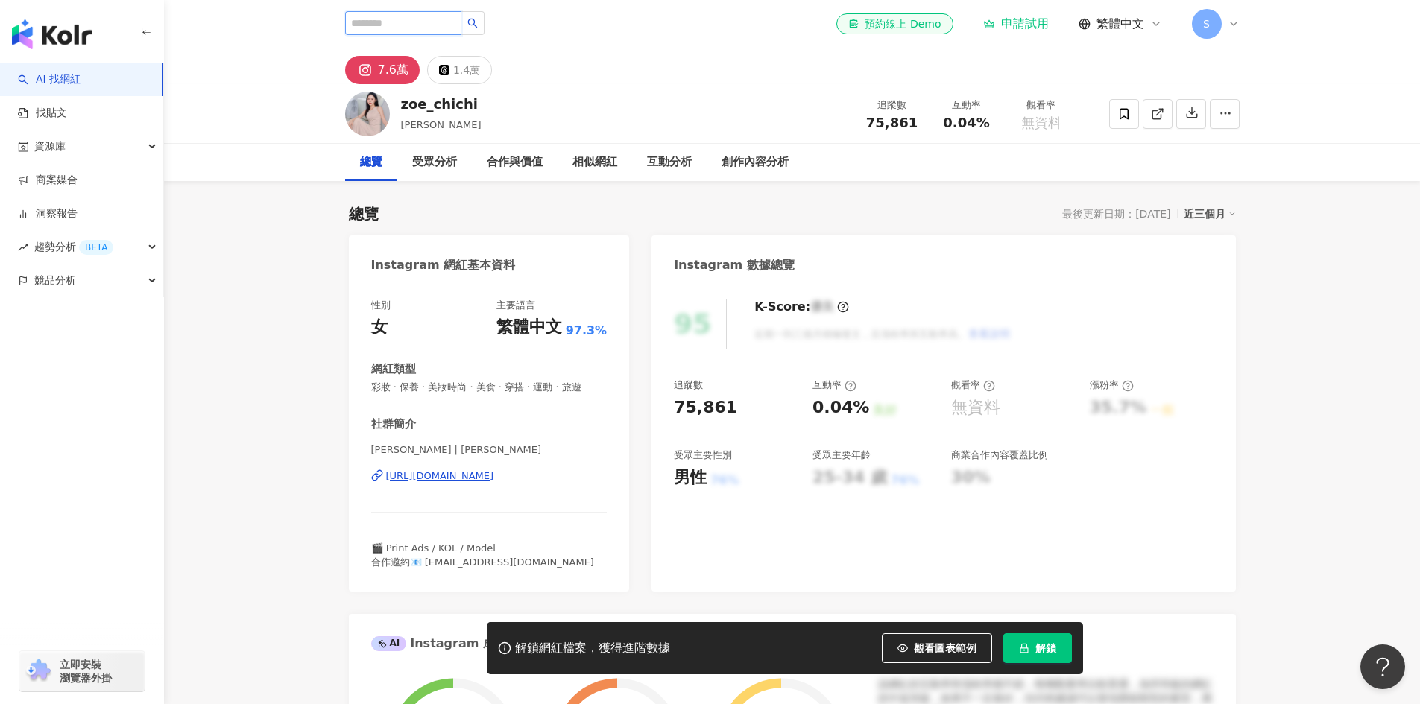
type input "**********"
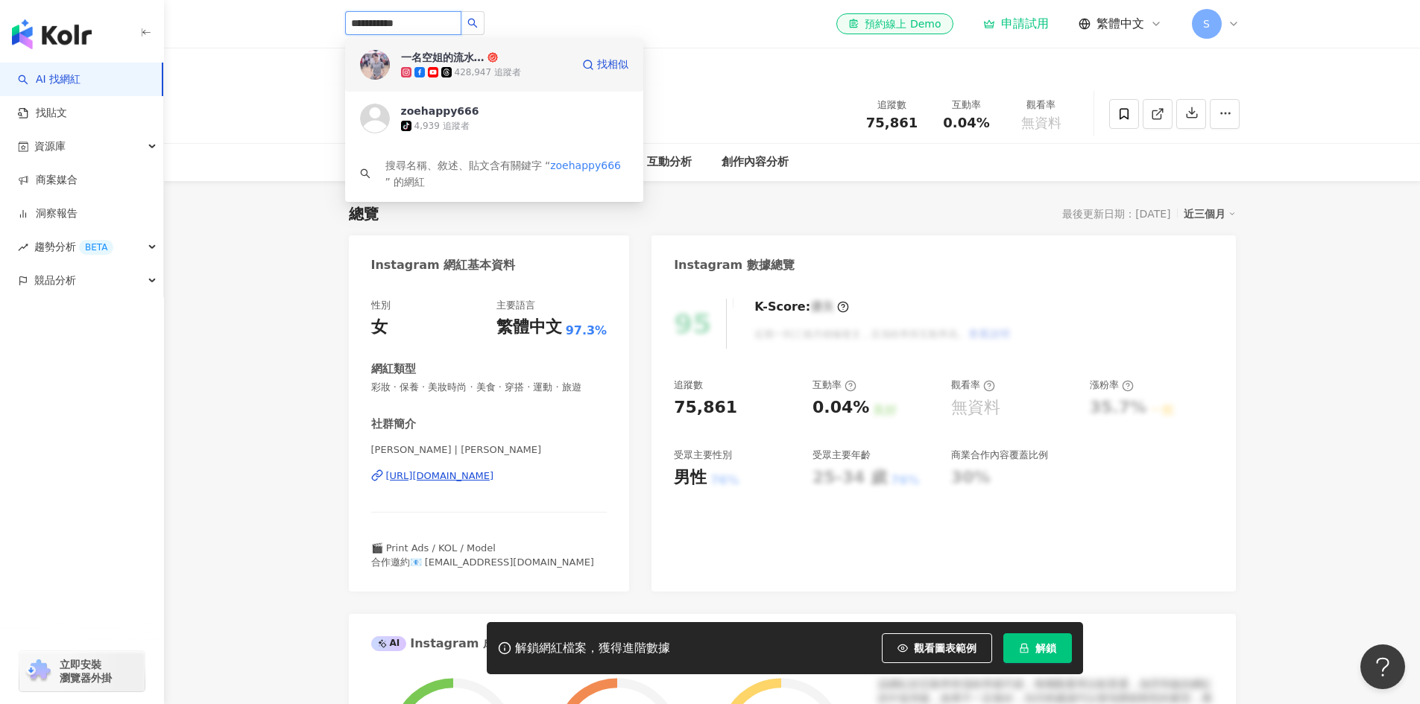
click at [431, 59] on div "一名空姐的流水帳日記" at bounding box center [442, 57] width 83 height 15
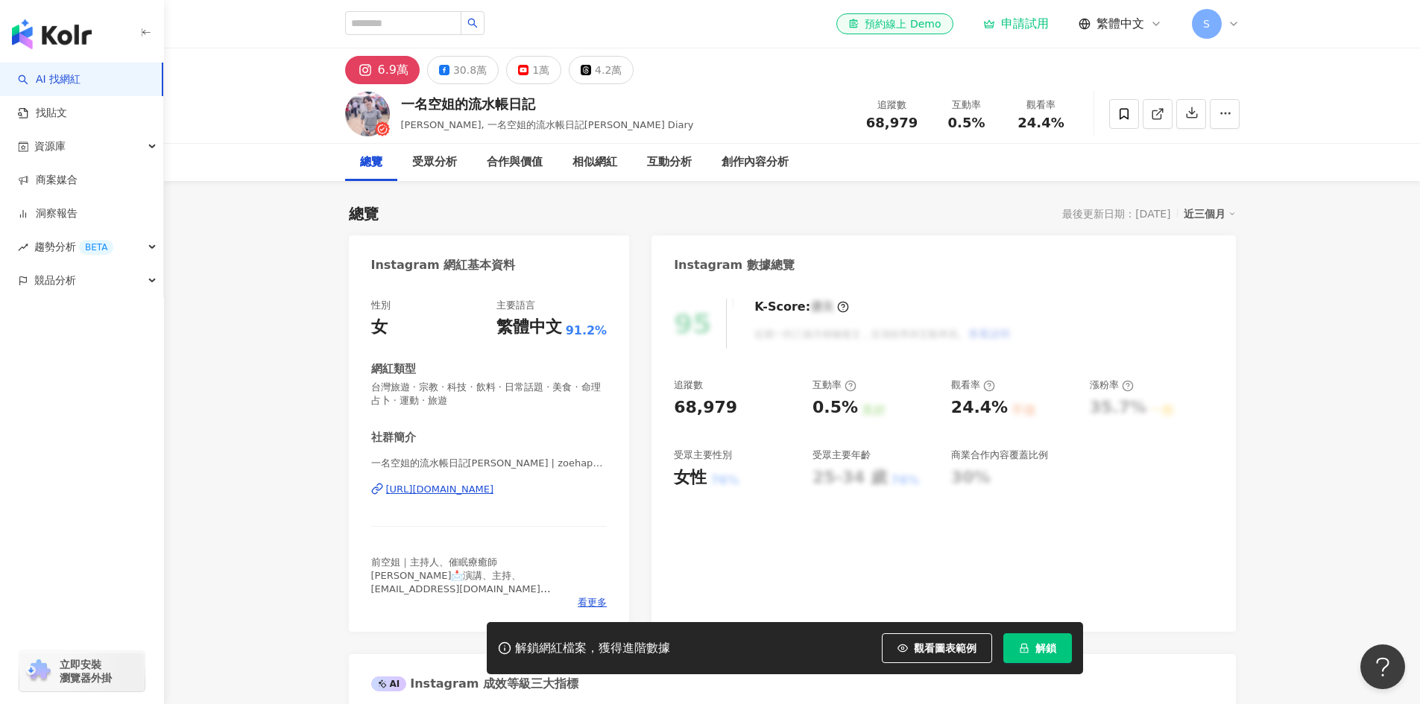
drag, startPoint x: 586, startPoint y: 499, endPoint x: 385, endPoint y: 502, distance: 201.2
click at [385, 502] on div "一名空姐的流水帳日記[PERSON_NAME] | zoehappy666 [URL][DOMAIN_NAME]" at bounding box center [489, 500] width 236 height 87
click at [466, 75] on div "30.8萬" at bounding box center [470, 70] width 34 height 21
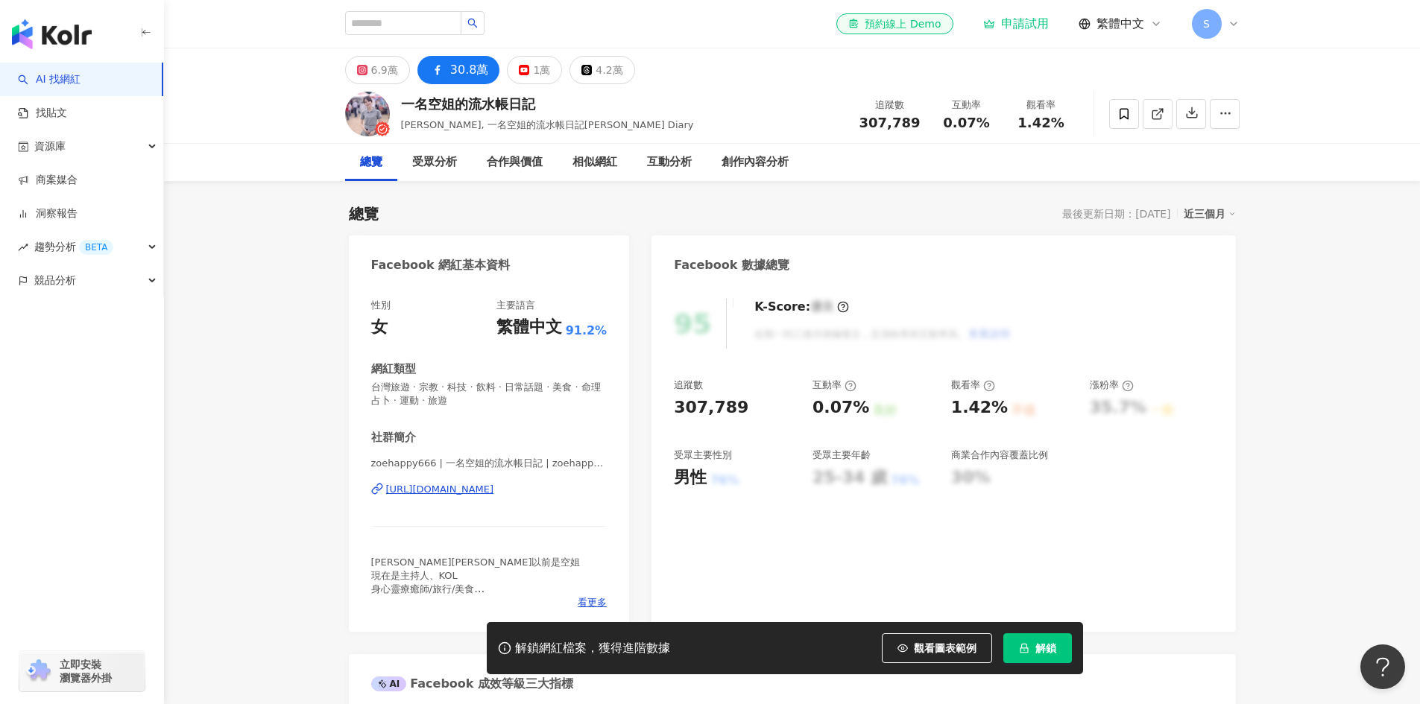
drag, startPoint x: 602, startPoint y: 499, endPoint x: 385, endPoint y: 497, distance: 216.8
click at [385, 497] on div "zoehappy666 | 一名空姐的流水帳日記 | zoehappy666 [URL][DOMAIN_NAME]" at bounding box center [489, 500] width 236 height 87
copy div "[URL][DOMAIN_NAME]"
